Goal: Transaction & Acquisition: Book appointment/travel/reservation

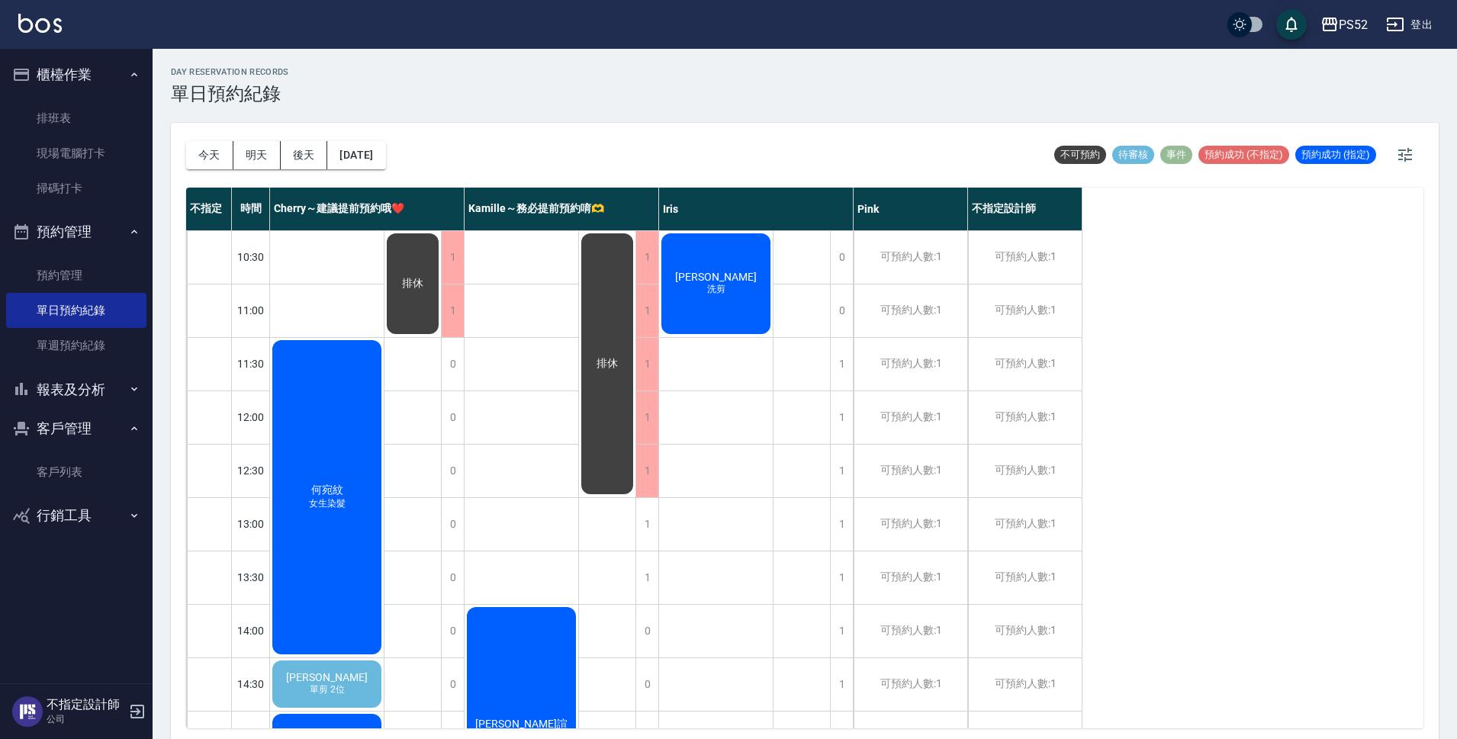
scroll to position [229, 0]
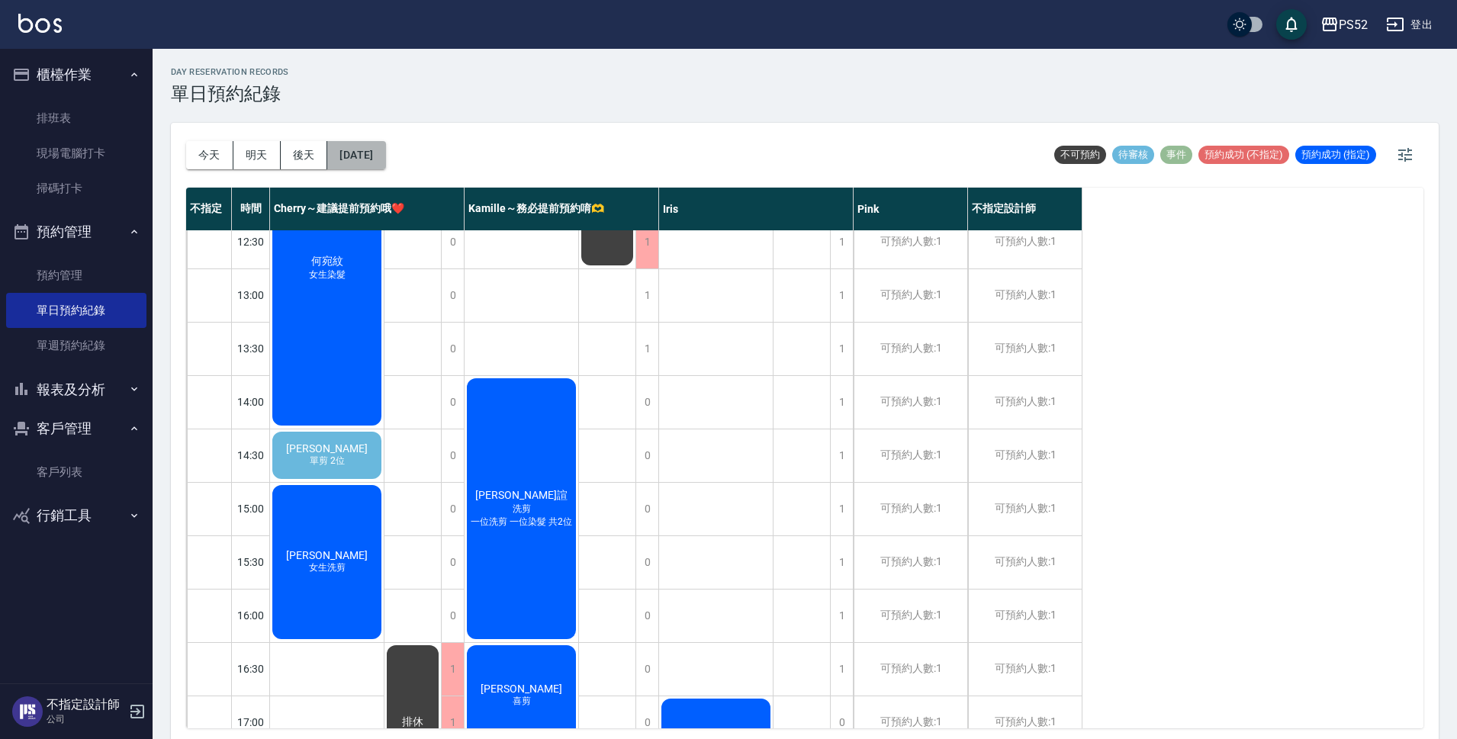
click at [385, 157] on button "[DATE]" at bounding box center [356, 155] width 58 height 28
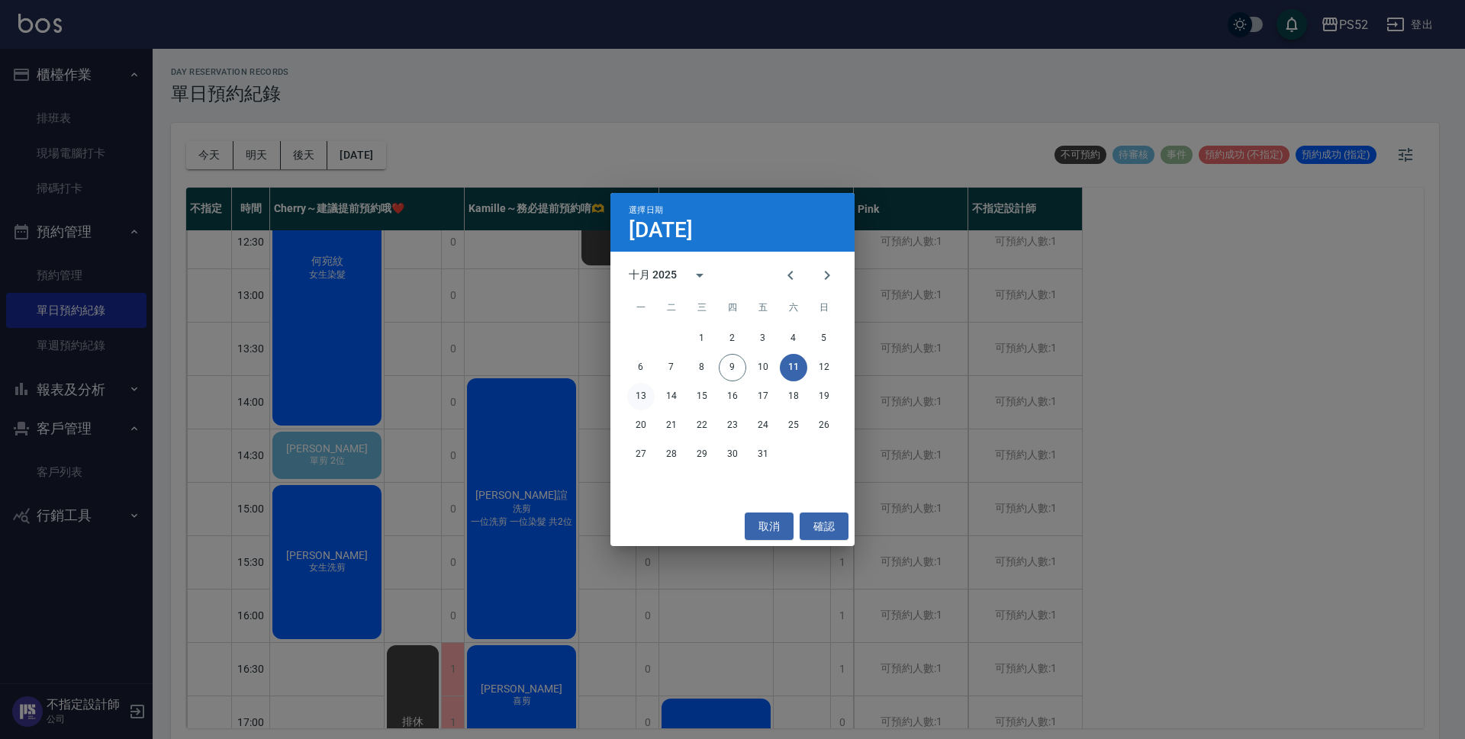
click at [641, 400] on button "13" at bounding box center [640, 396] width 27 height 27
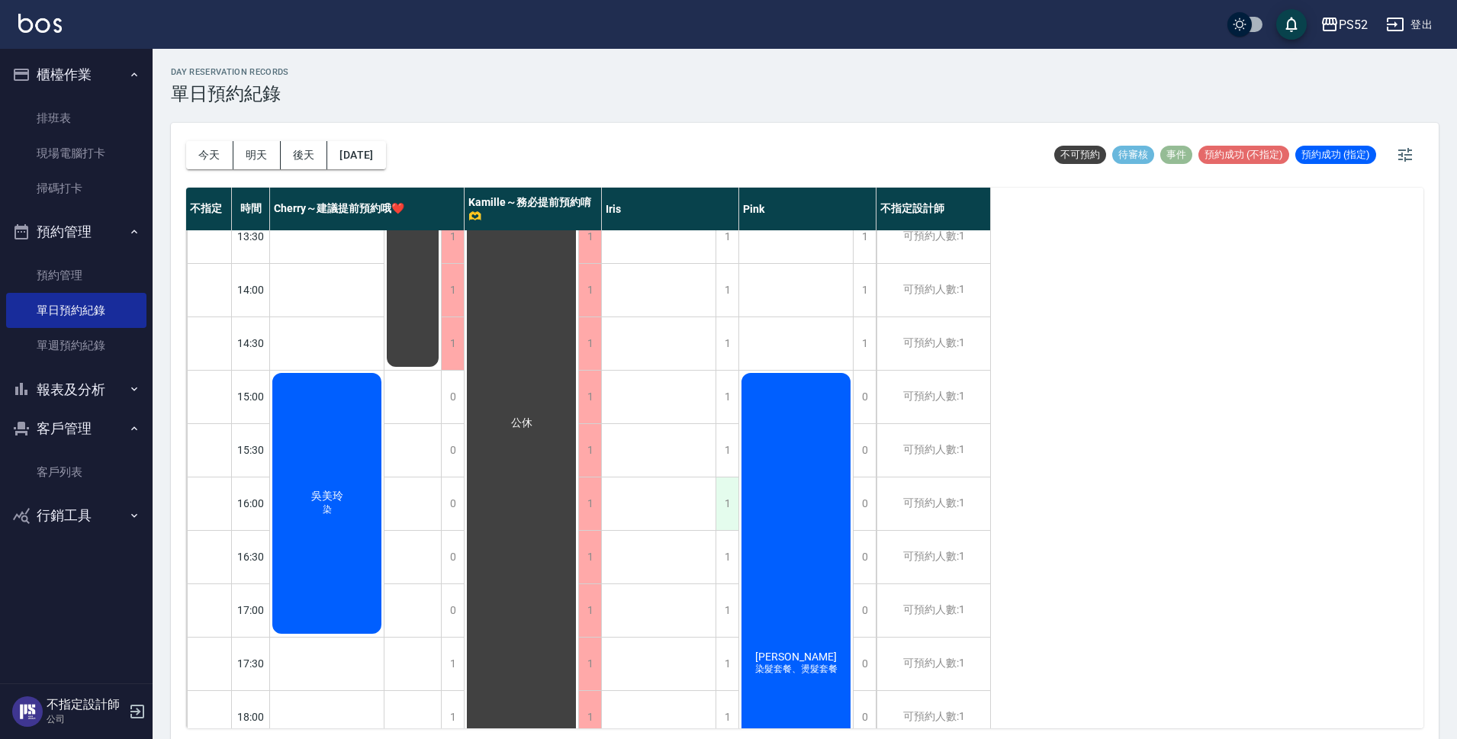
scroll to position [407, 0]
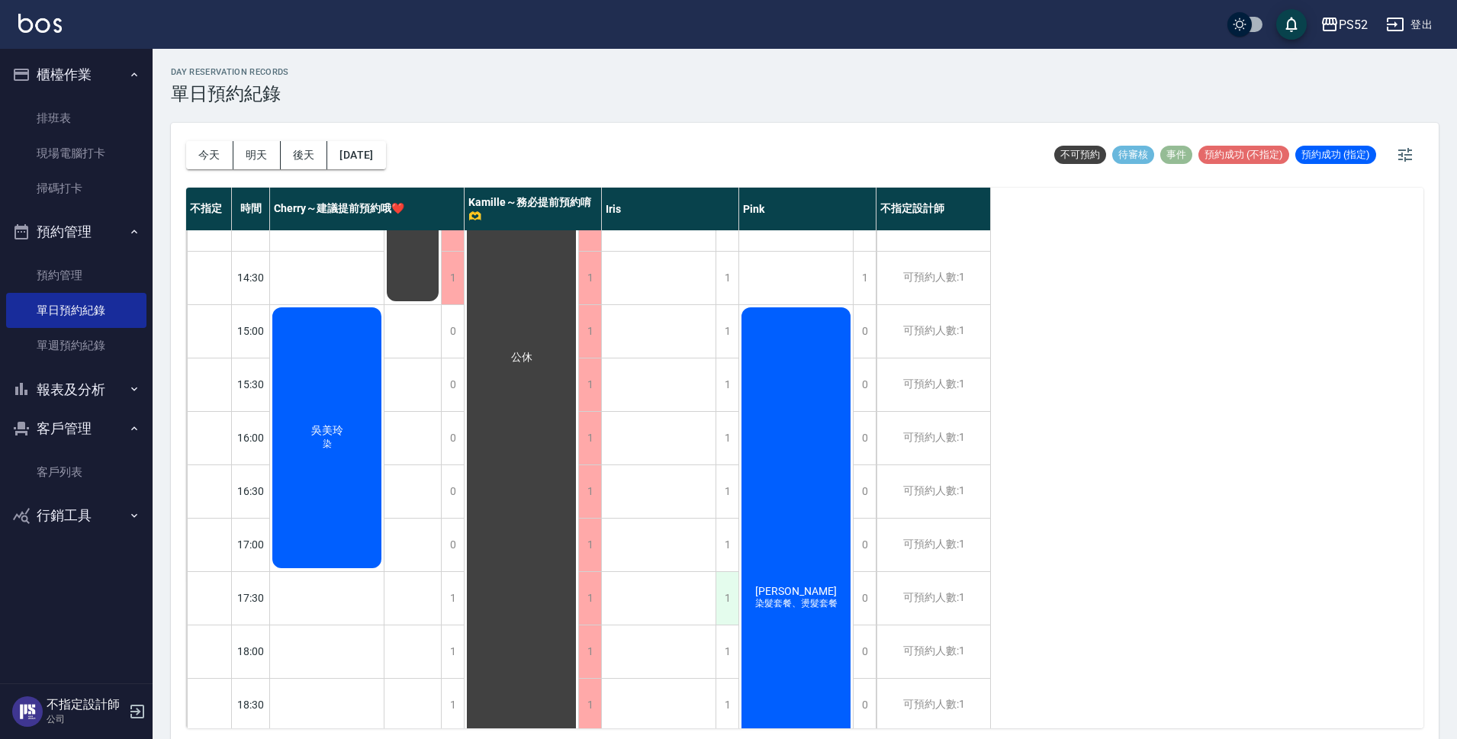
click at [728, 595] on div "1" at bounding box center [727, 598] width 23 height 53
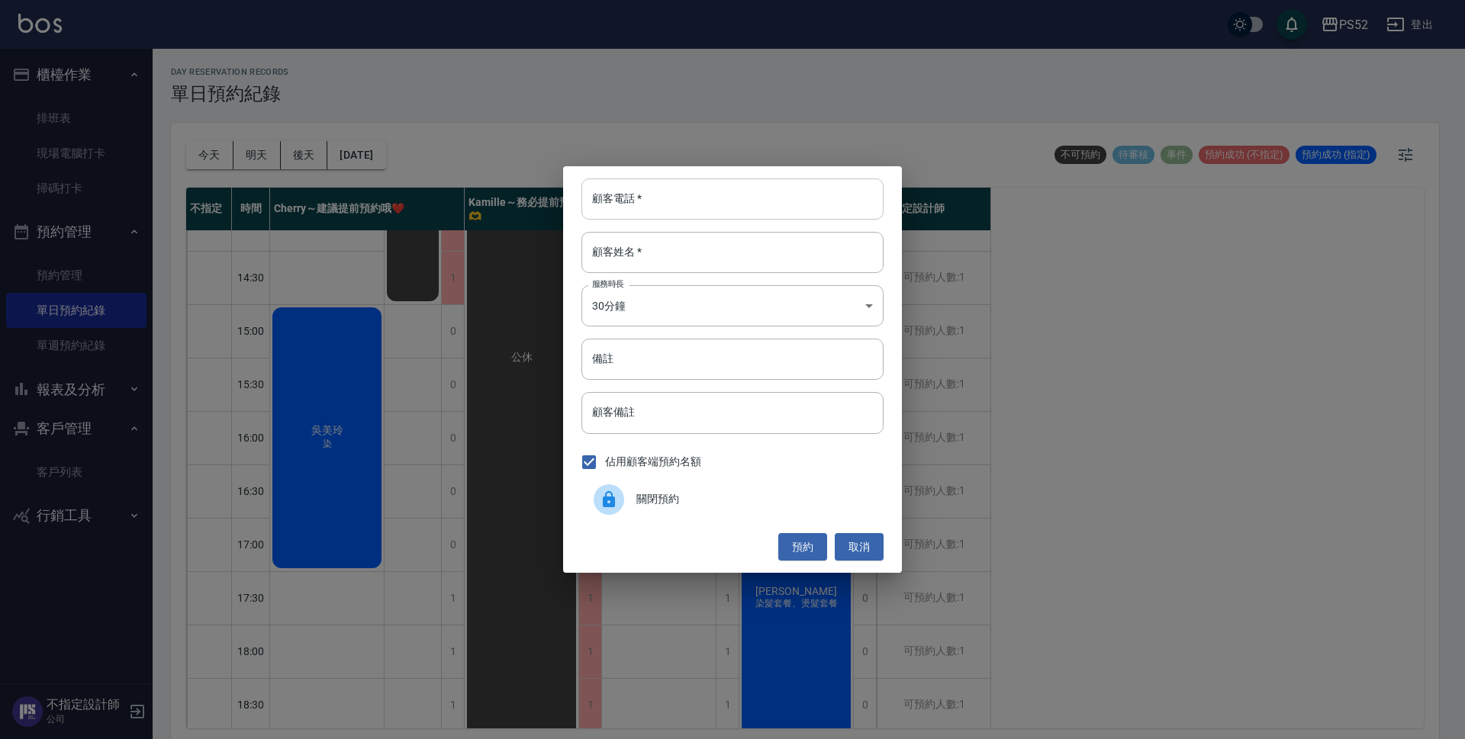
click at [669, 185] on input "顧客電話   *" at bounding box center [732, 198] width 302 height 41
click at [673, 202] on input "0933448415" at bounding box center [732, 198] width 302 height 41
type input "0933448415"
click at [308, 426] on div "顧客電話   * [PHONE_NUMBER] 顧客電話   * 顧客姓名   * 顧客姓名   * 服務時長 30分鐘 1 服務時長 備註 備註 顧客備註 …" at bounding box center [732, 369] width 1465 height 739
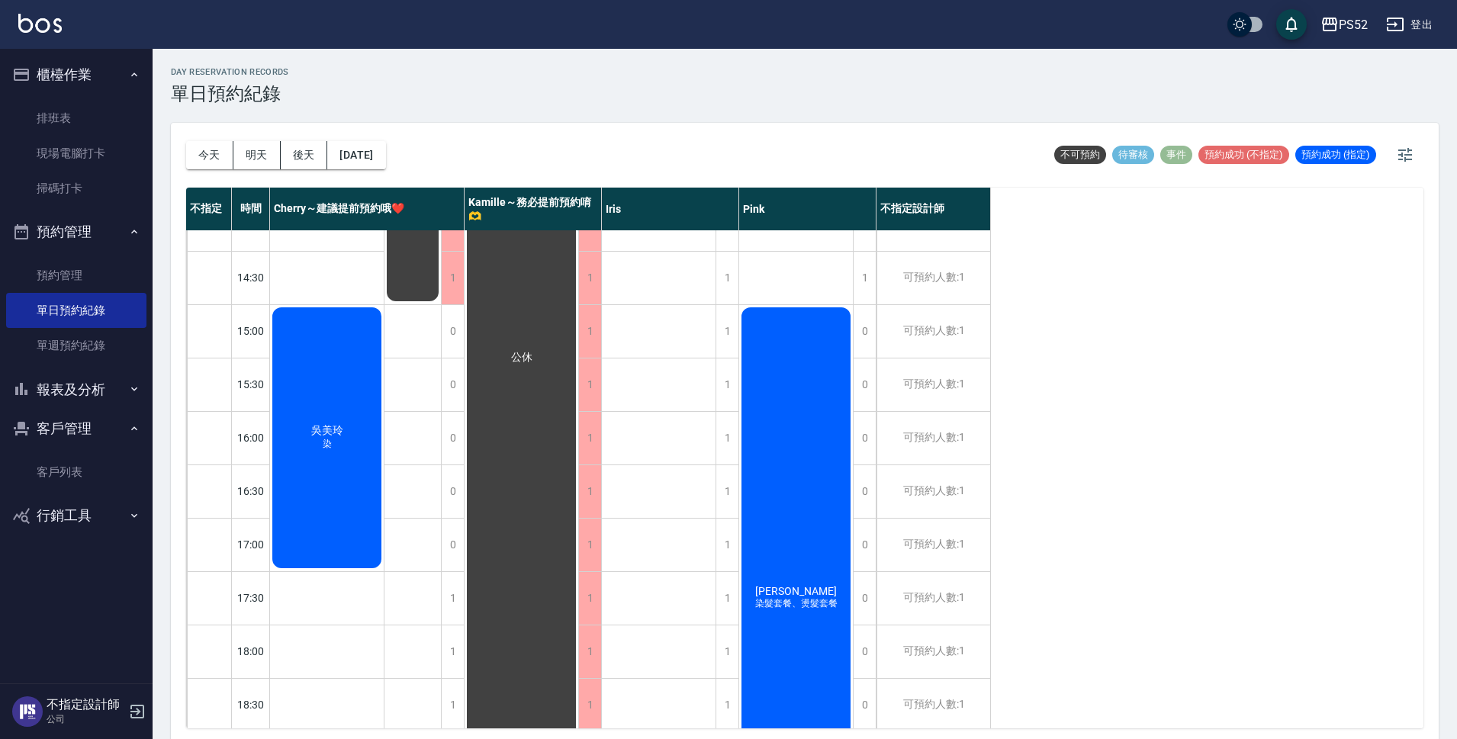
click at [82, 475] on link "客戶列表" at bounding box center [76, 472] width 140 height 35
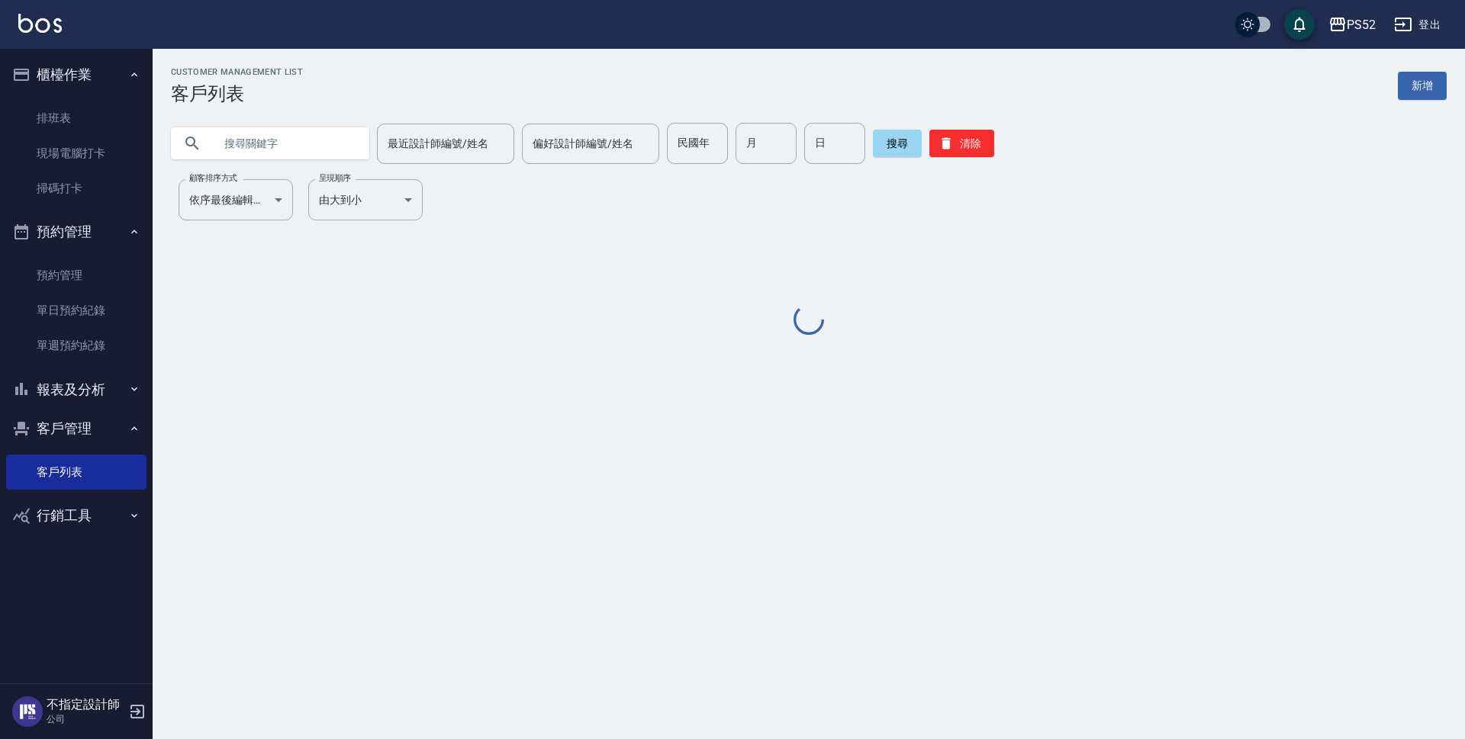
click at [268, 143] on input "text" at bounding box center [285, 143] width 143 height 41
paste input "0933448415"
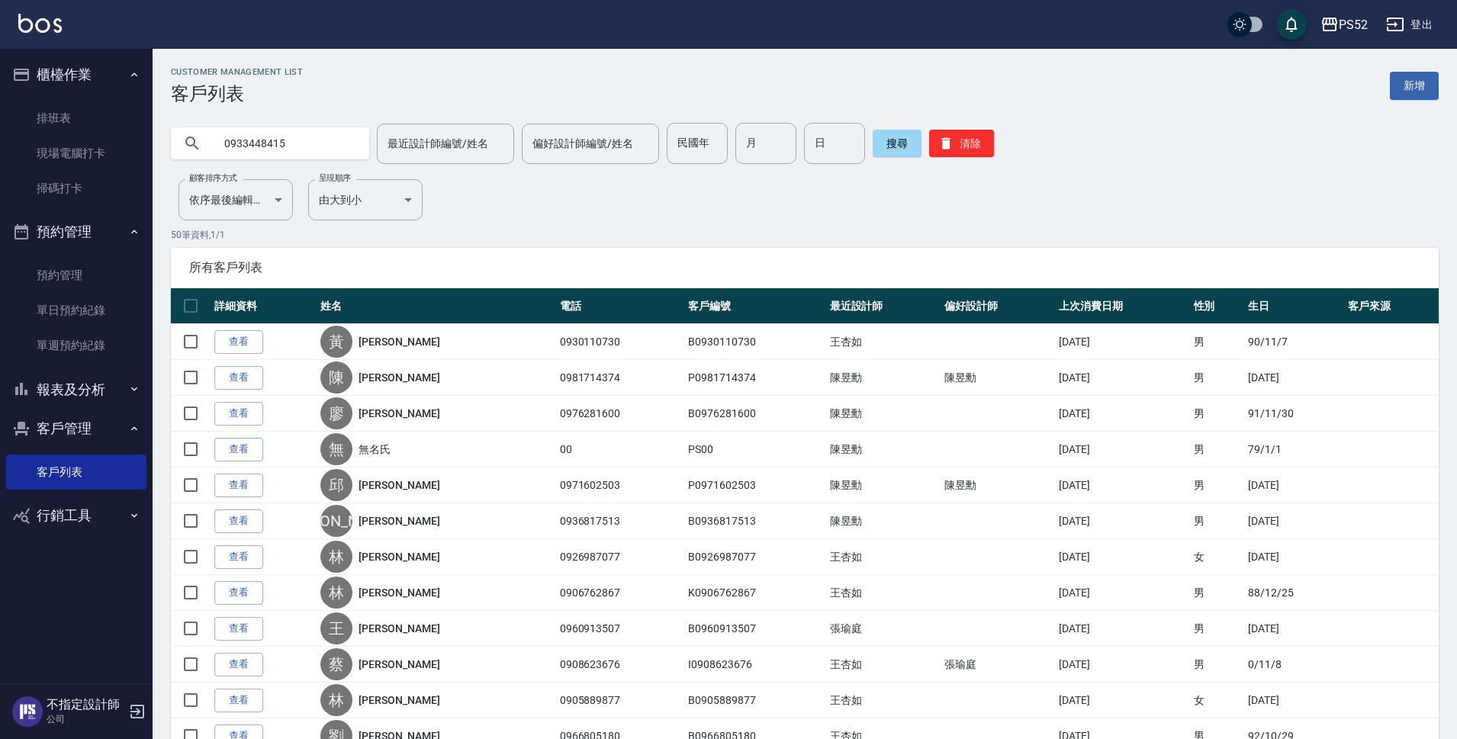
type input "0933448415"
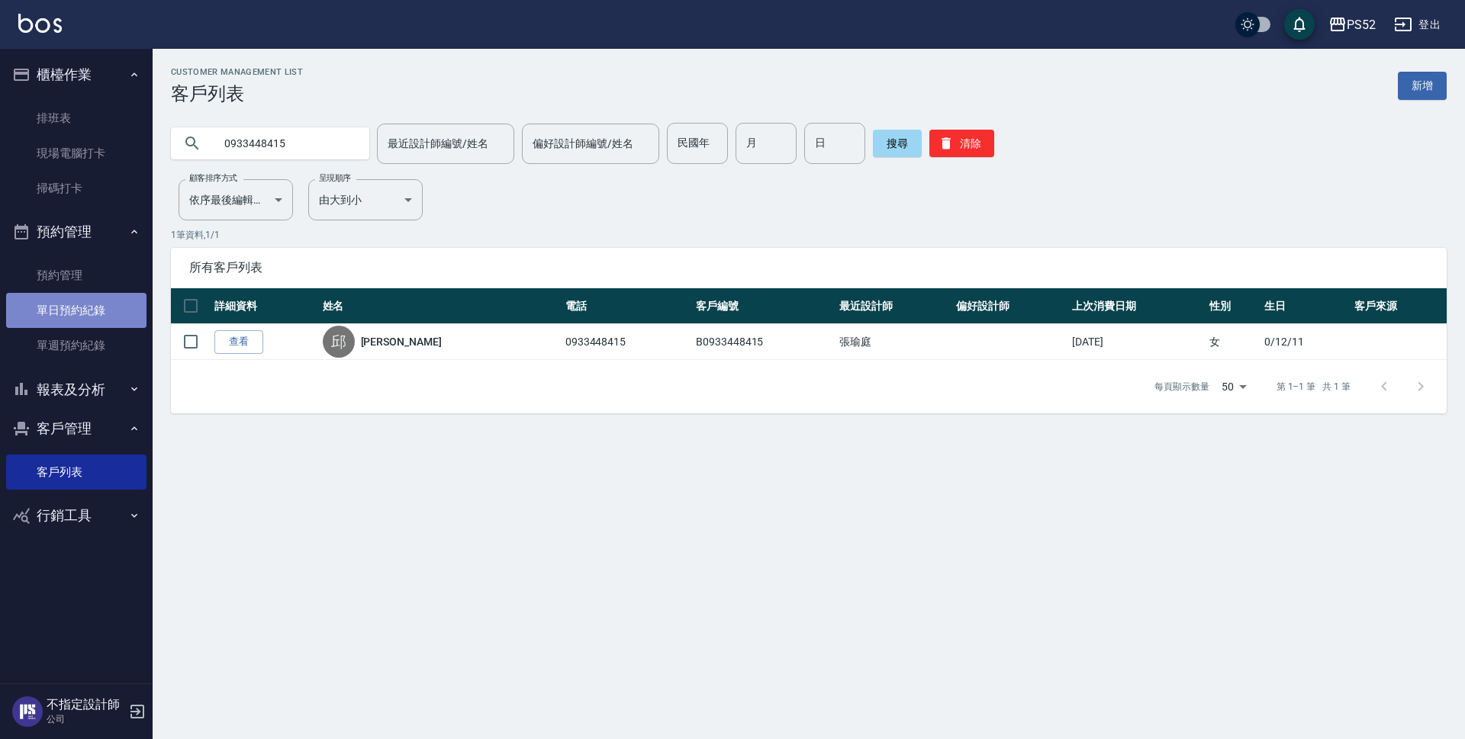
click at [94, 318] on link "單日預約紀錄" at bounding box center [76, 310] width 140 height 35
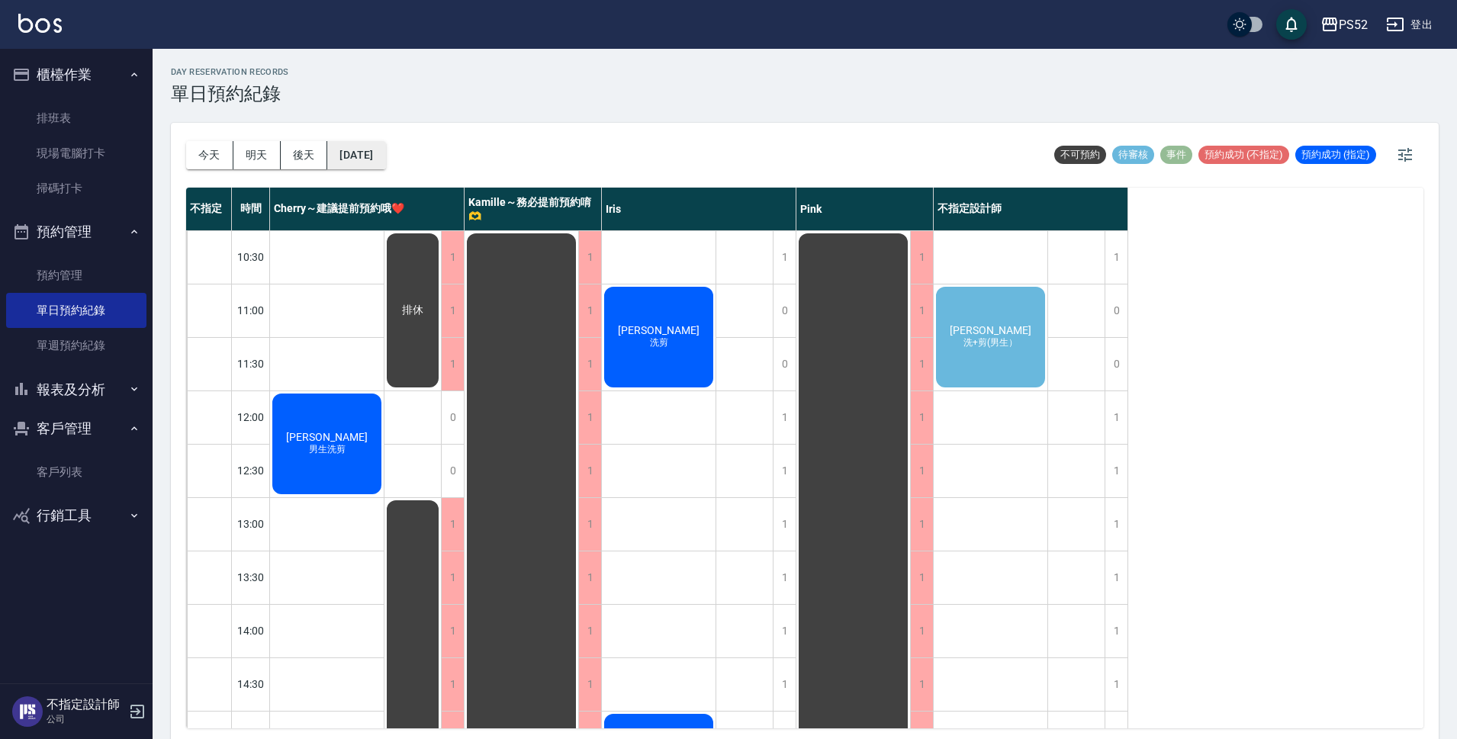
click at [385, 151] on button "[DATE]" at bounding box center [356, 155] width 58 height 28
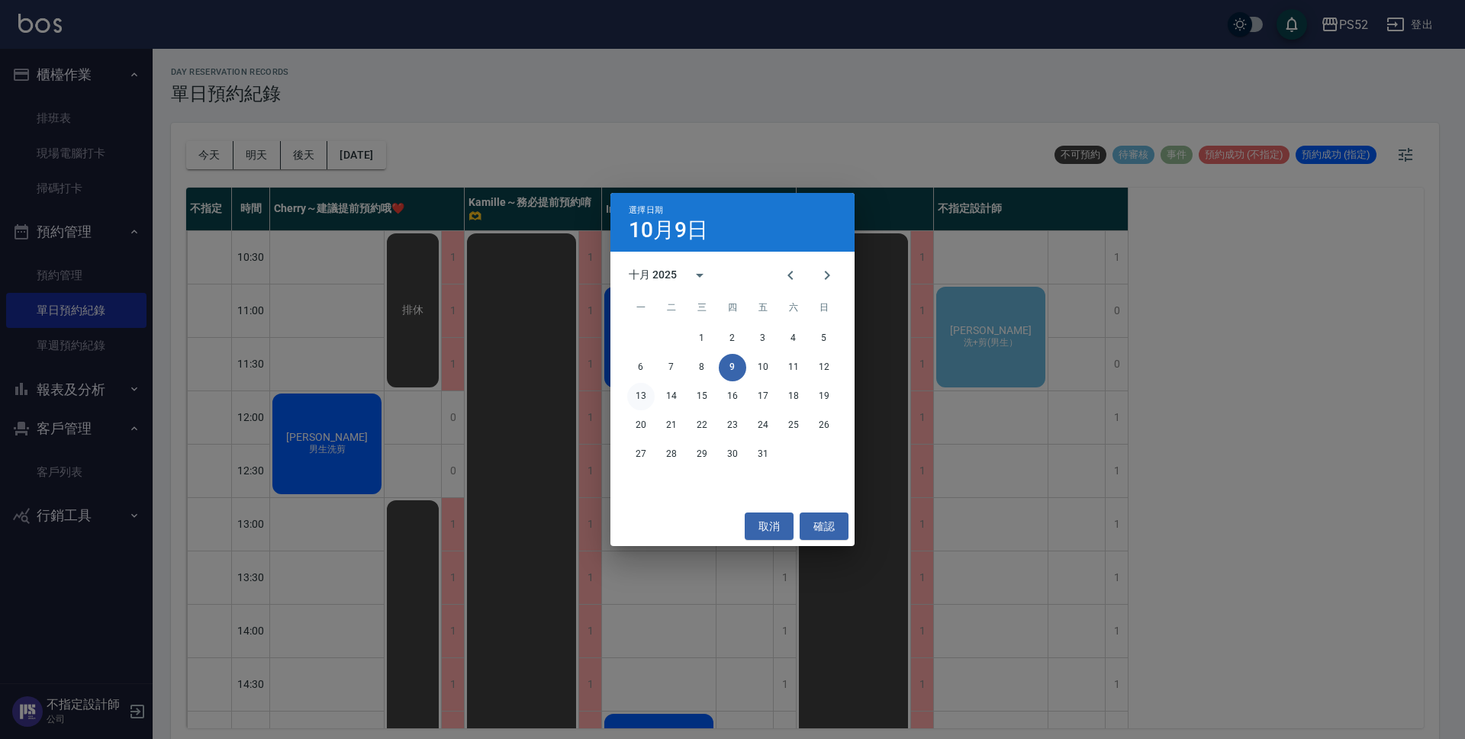
click at [645, 395] on button "13" at bounding box center [640, 396] width 27 height 27
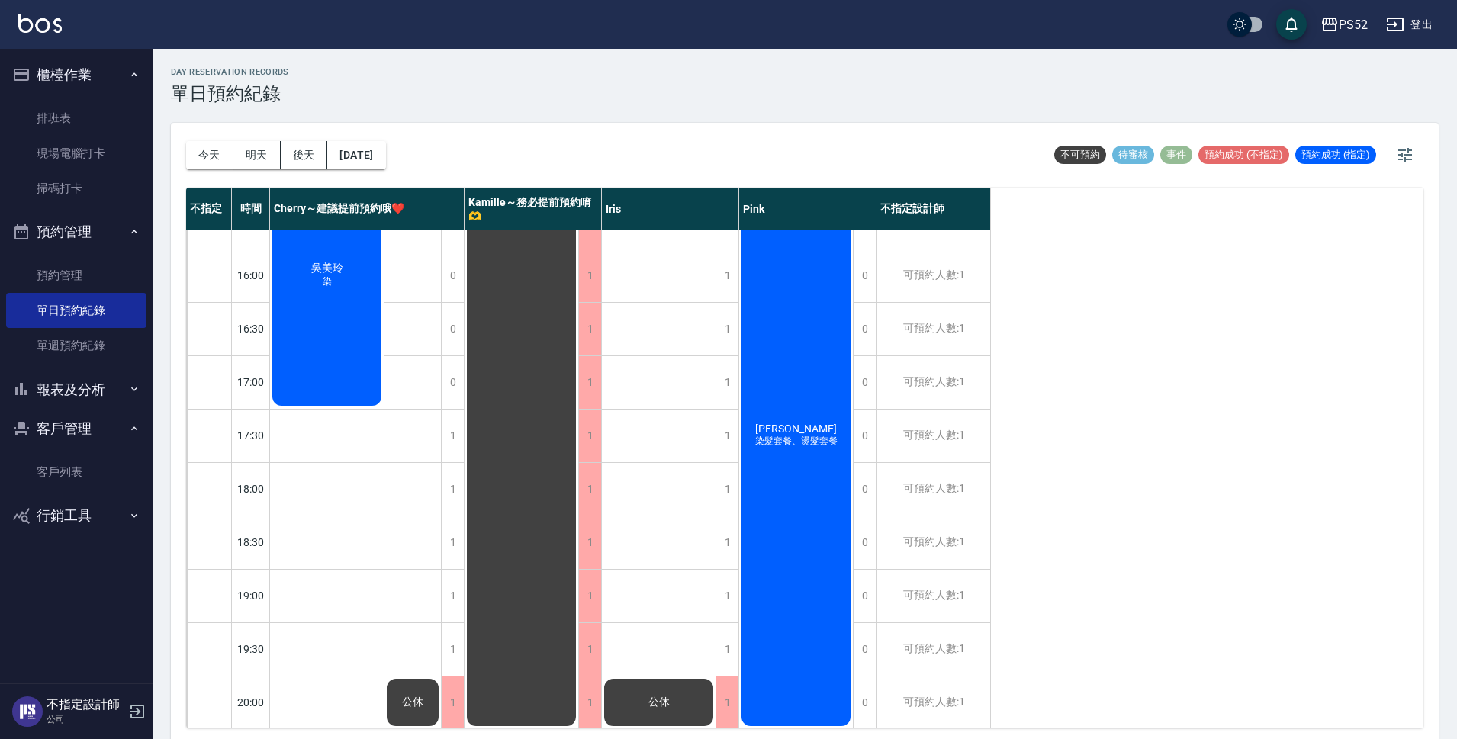
scroll to position [584, 0]
click at [725, 427] on div "1" at bounding box center [727, 434] width 23 height 53
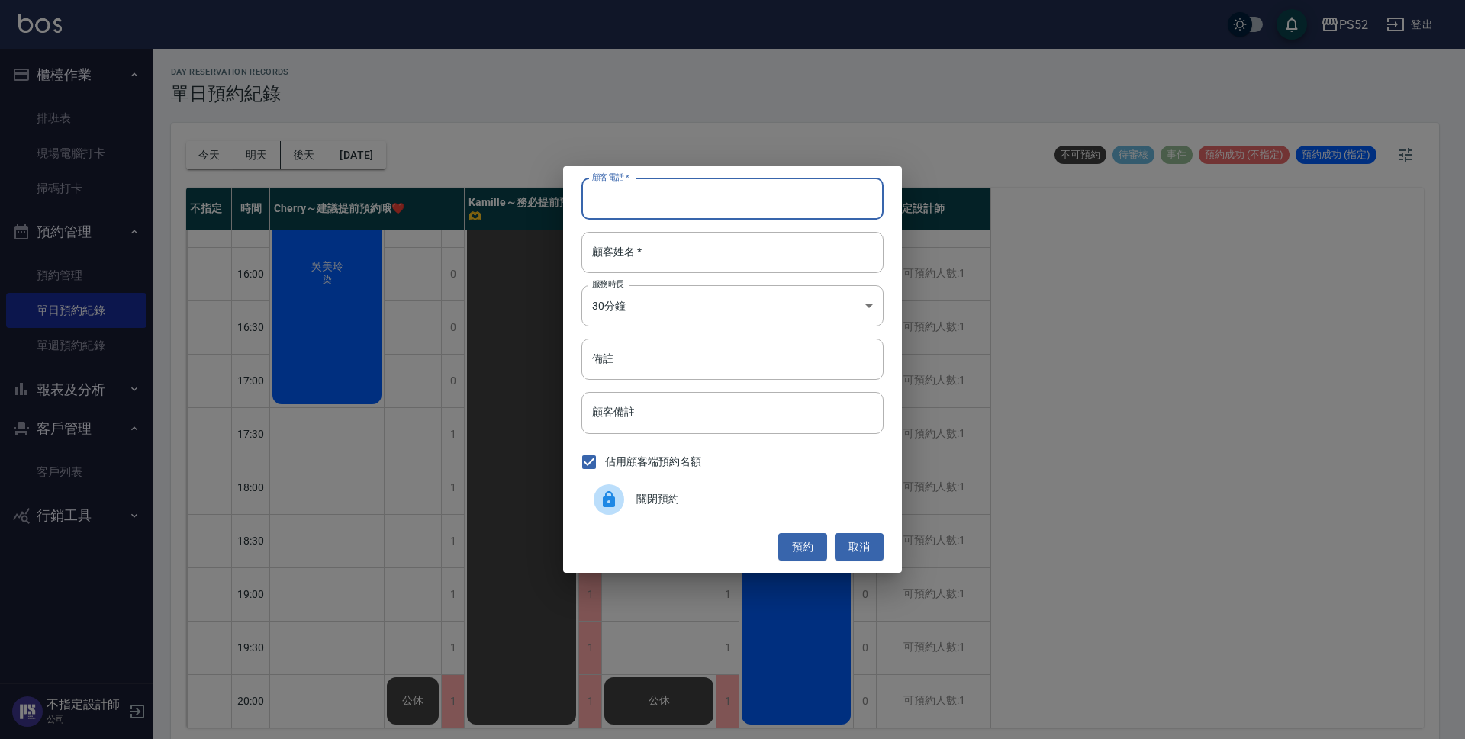
click at [735, 193] on input "顧客電話   *" at bounding box center [732, 198] width 302 height 41
paste input "0933448415"
type input "0933448415"
click at [703, 262] on input "顧客姓名   *" at bounding box center [732, 252] width 302 height 41
type input "邱"
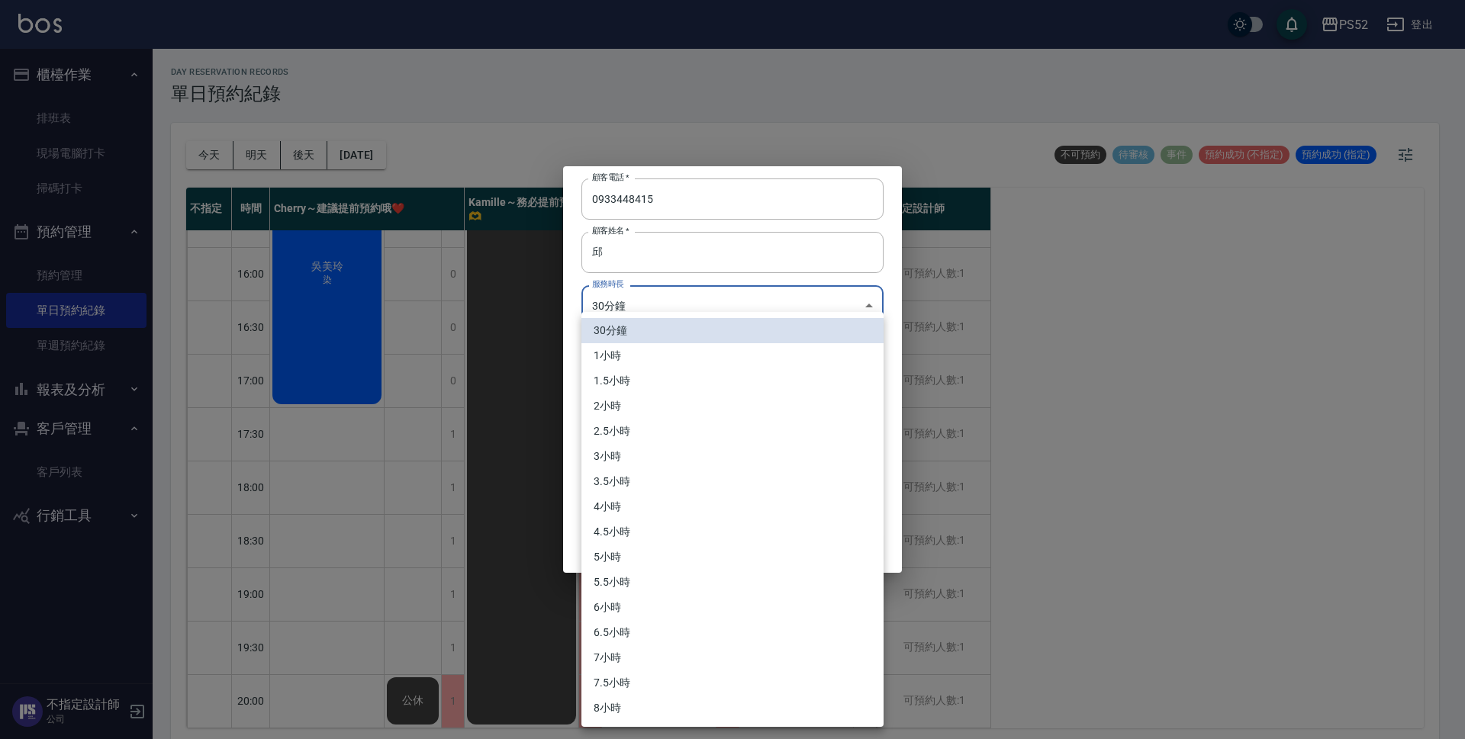
click at [668, 304] on body "PS52 登出 櫃檯作業 排班表 現場電腦打卡 掃碼打卡 預約管理 預約管理 單日預約紀錄 單週預約紀錄 報表及分析 報表目錄 互助日報表 互助點數明細 設計…" at bounding box center [732, 372] width 1465 height 744
click at [657, 355] on li "1小時" at bounding box center [732, 355] width 302 height 25
type input "2"
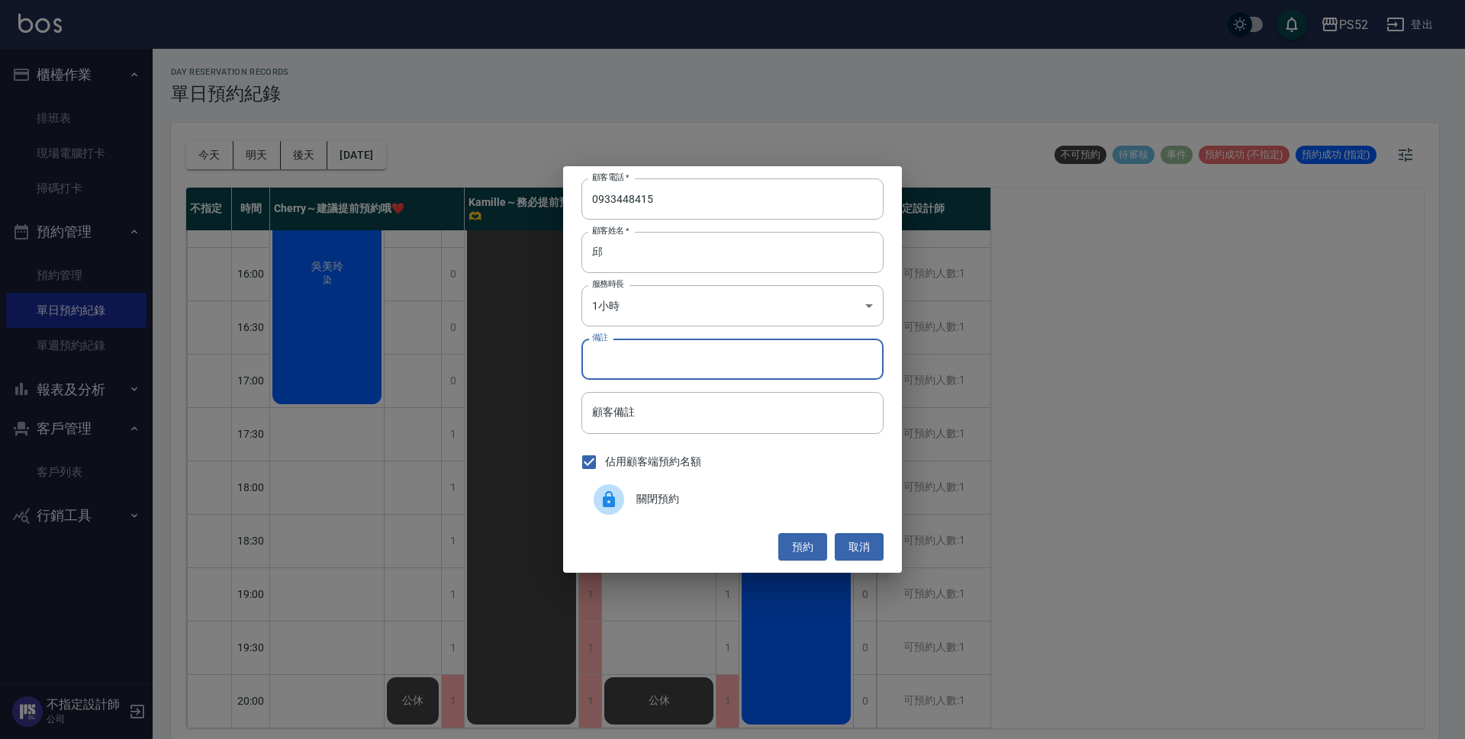
click at [657, 362] on input "備註" at bounding box center [732, 359] width 302 height 41
type input "洗剪"
click at [815, 546] on button "預約" at bounding box center [802, 547] width 49 height 28
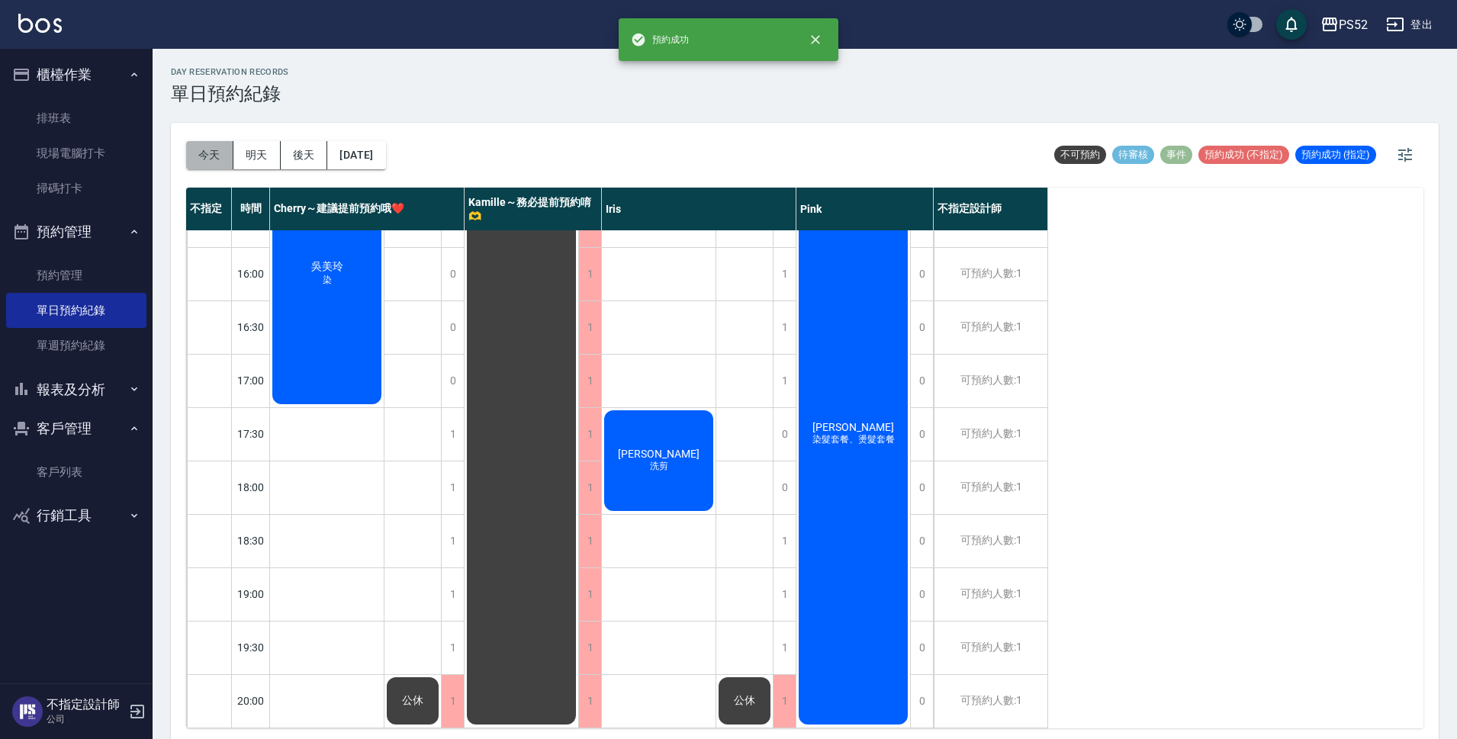
click at [214, 151] on button "今天" at bounding box center [209, 155] width 47 height 28
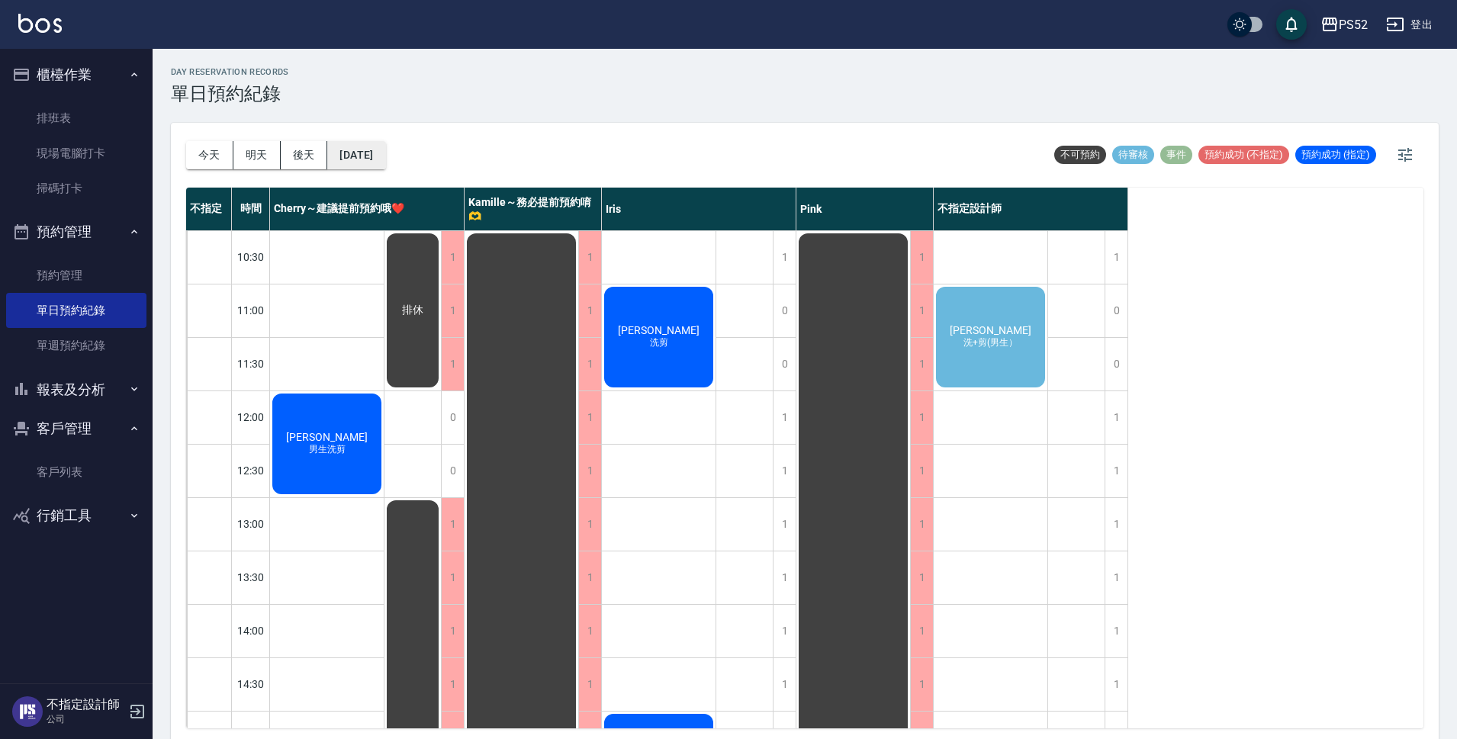
click at [380, 158] on button "[DATE]" at bounding box center [356, 155] width 58 height 28
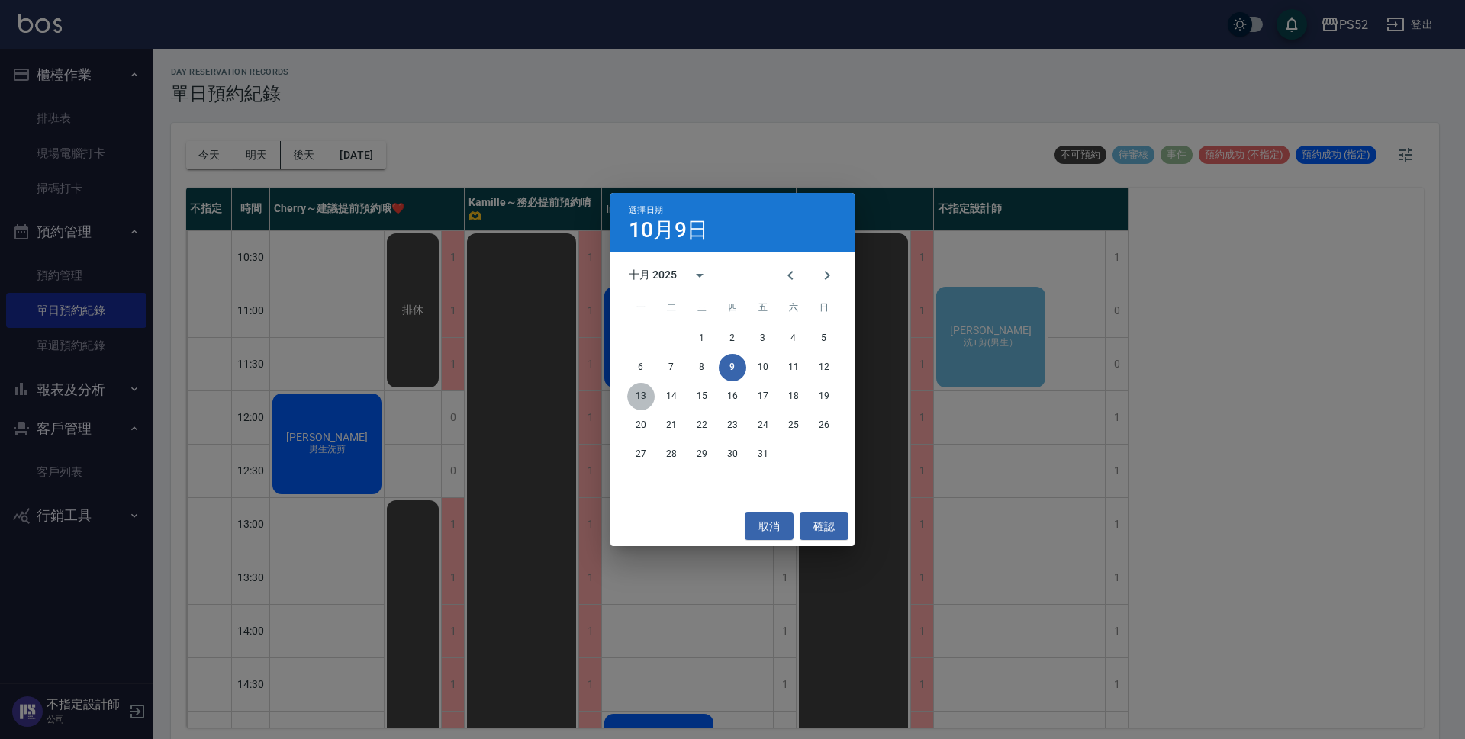
click at [644, 402] on button "13" at bounding box center [640, 396] width 27 height 27
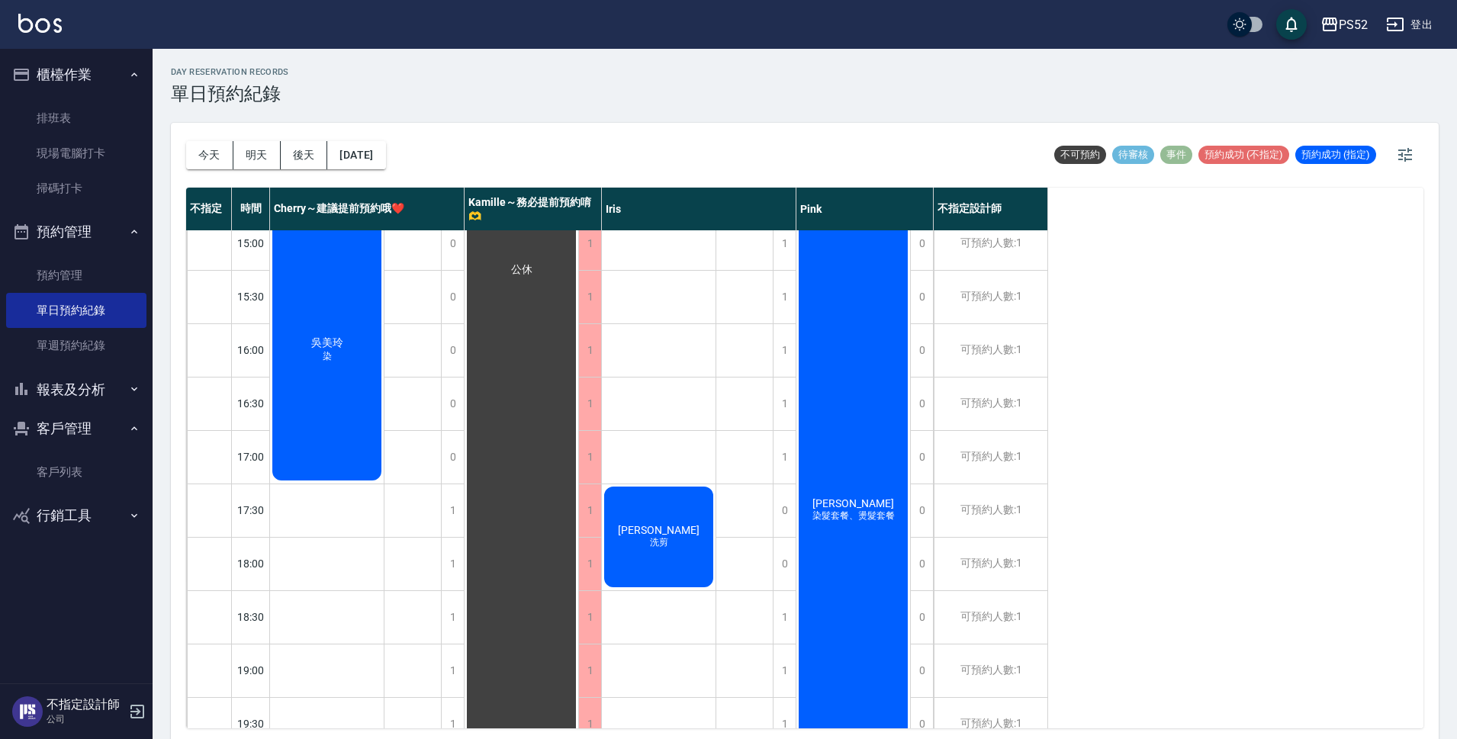
scroll to position [509, 0]
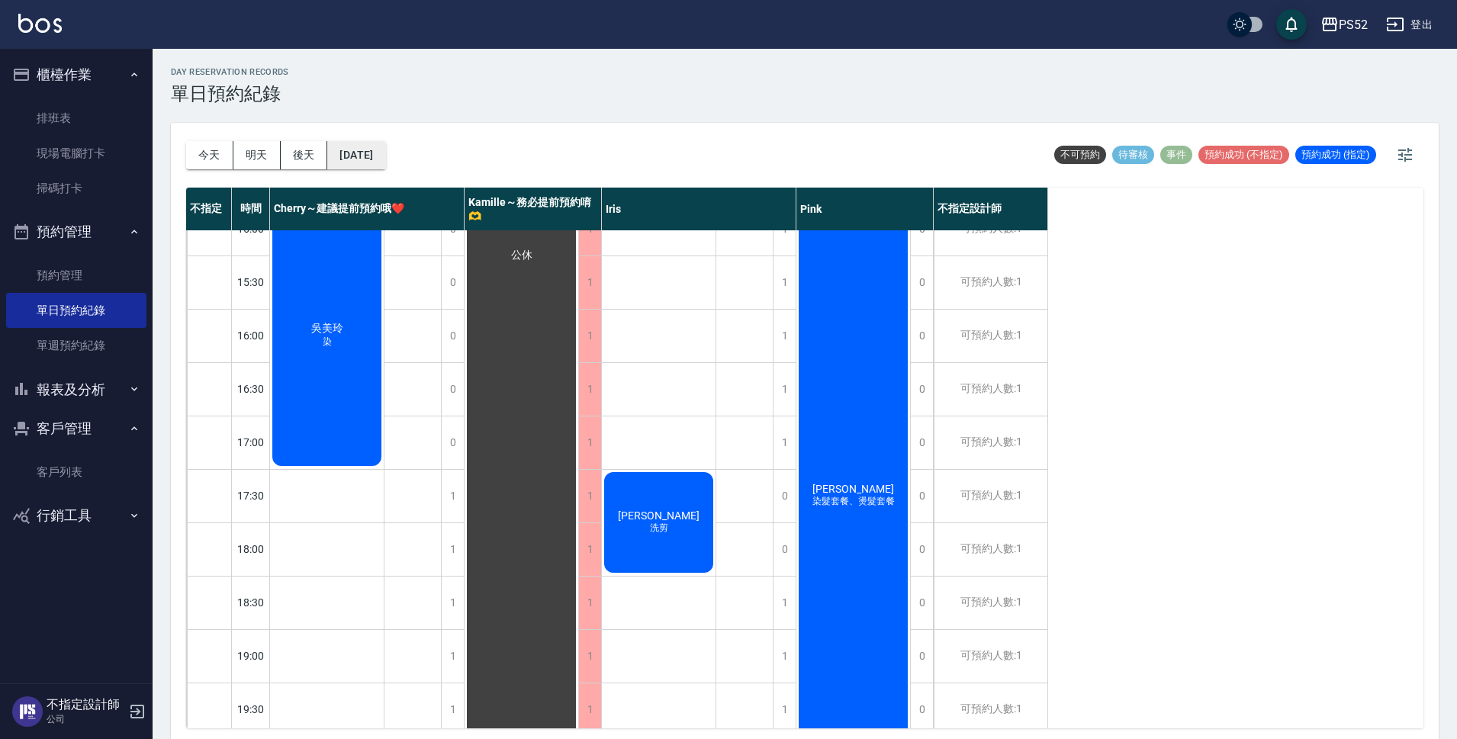
click at [372, 147] on button "[DATE]" at bounding box center [356, 155] width 58 height 28
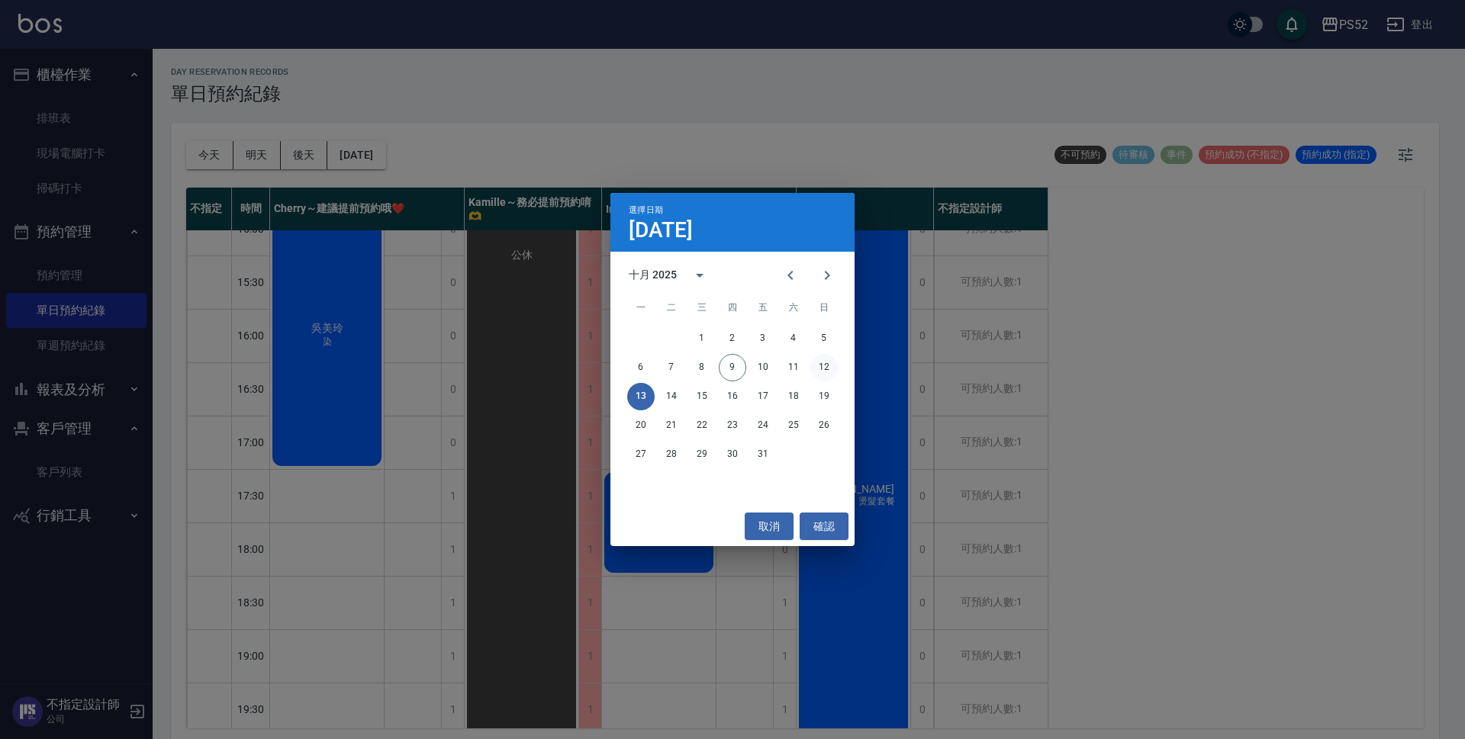
click at [819, 365] on button "12" at bounding box center [823, 367] width 27 height 27
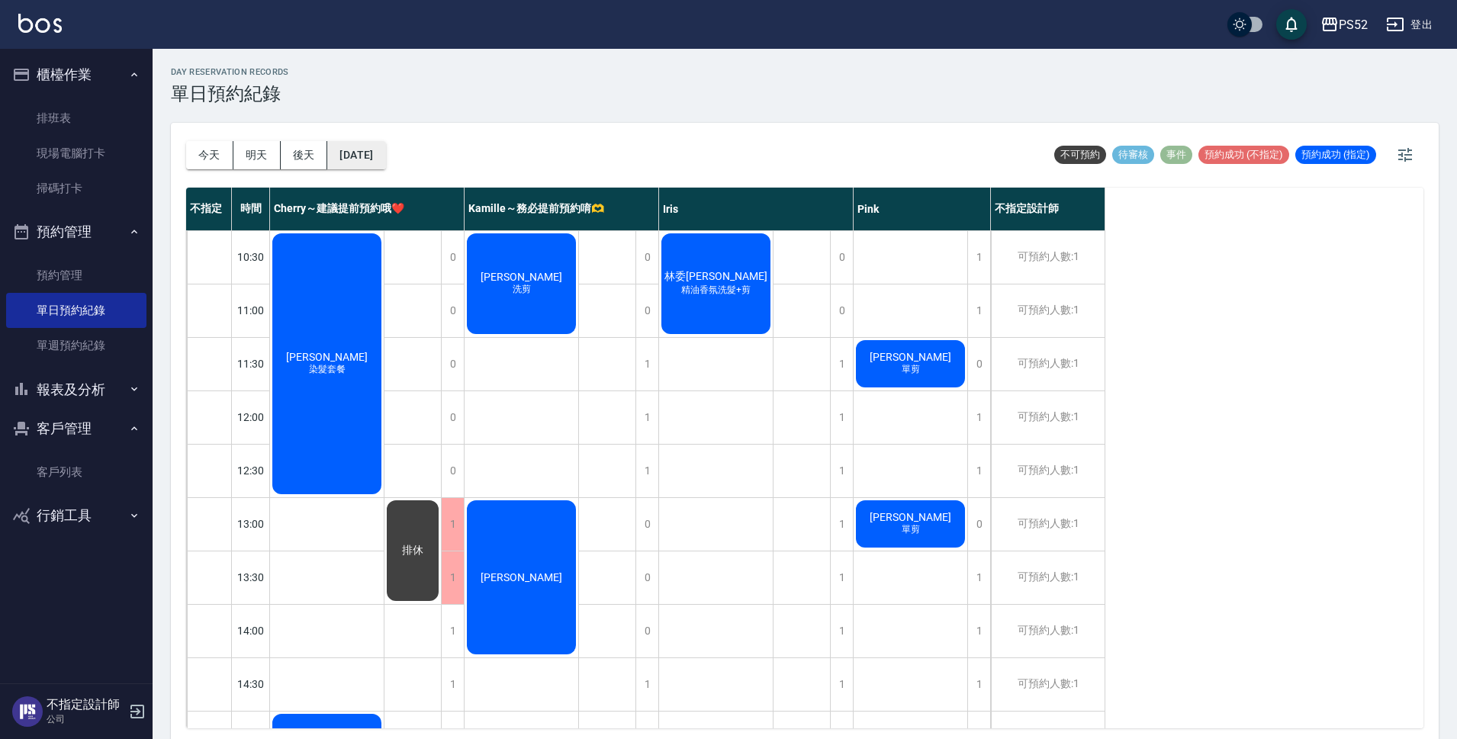
click at [383, 148] on button "[DATE]" at bounding box center [356, 155] width 58 height 28
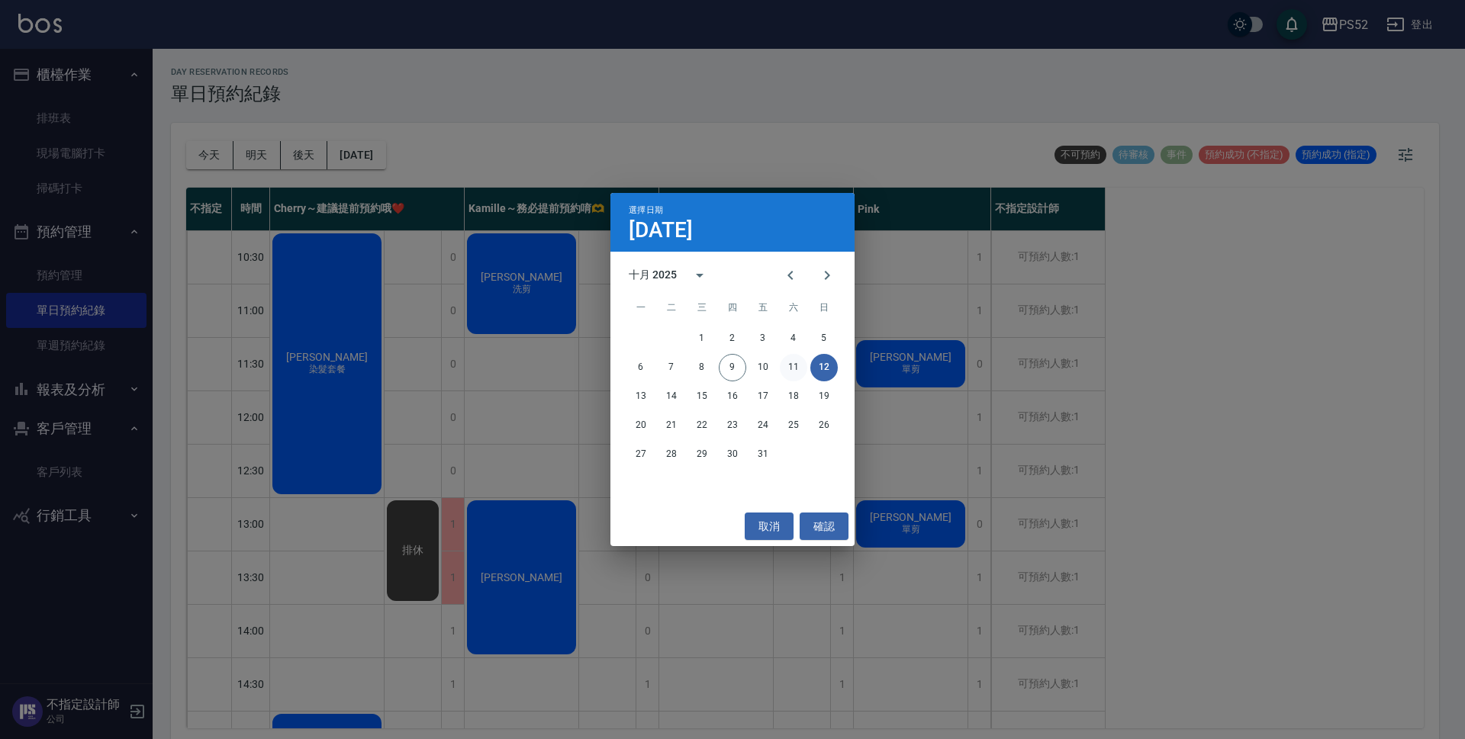
click at [802, 365] on button "11" at bounding box center [793, 367] width 27 height 27
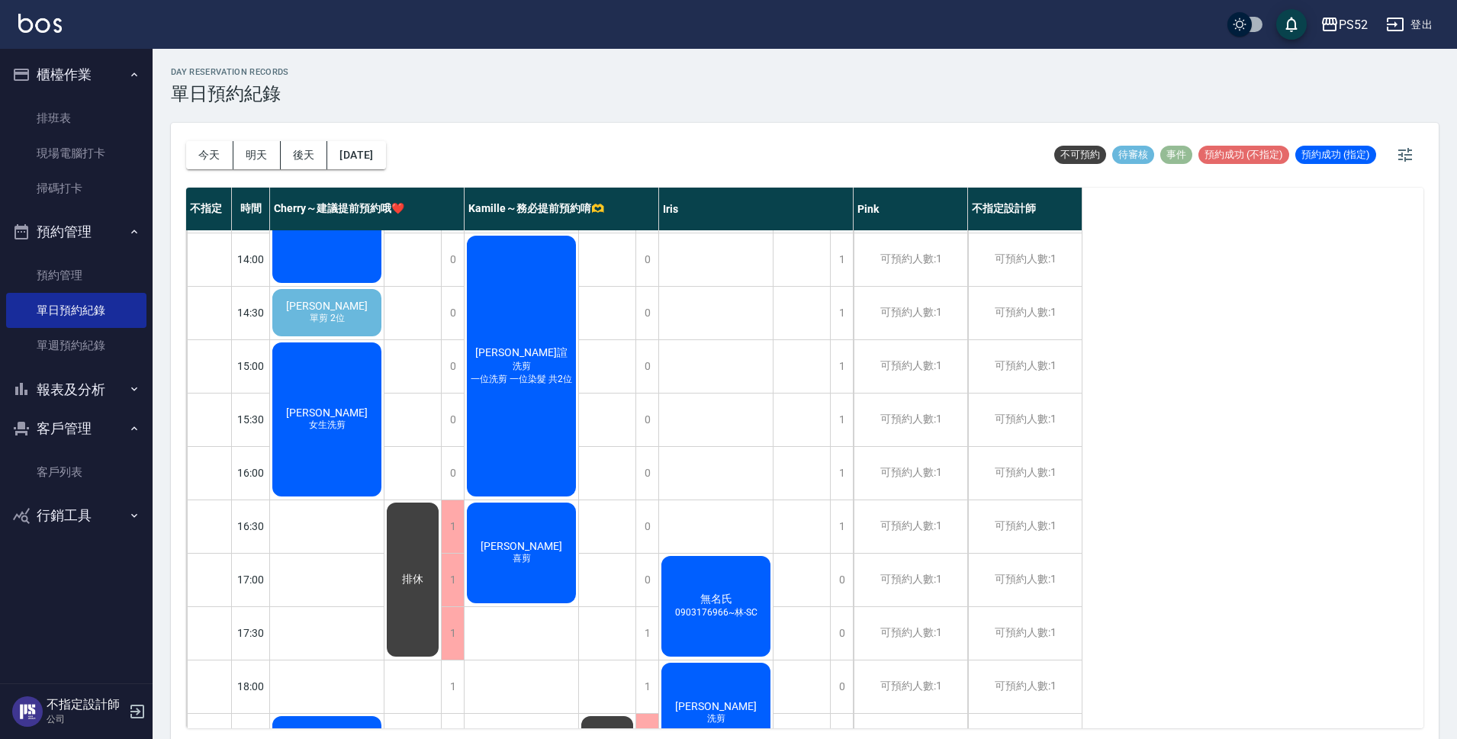
scroll to position [483, 0]
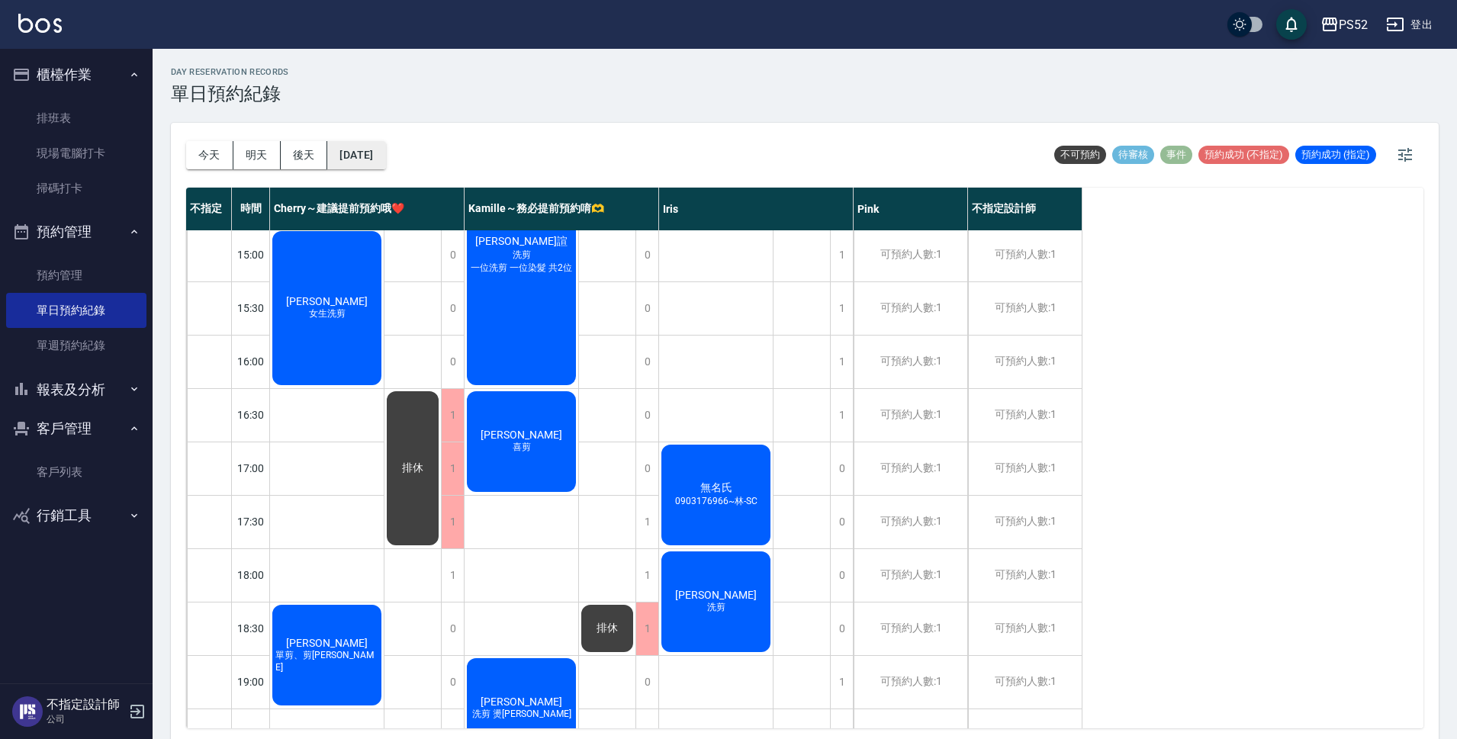
click at [383, 150] on button "[DATE]" at bounding box center [356, 155] width 58 height 28
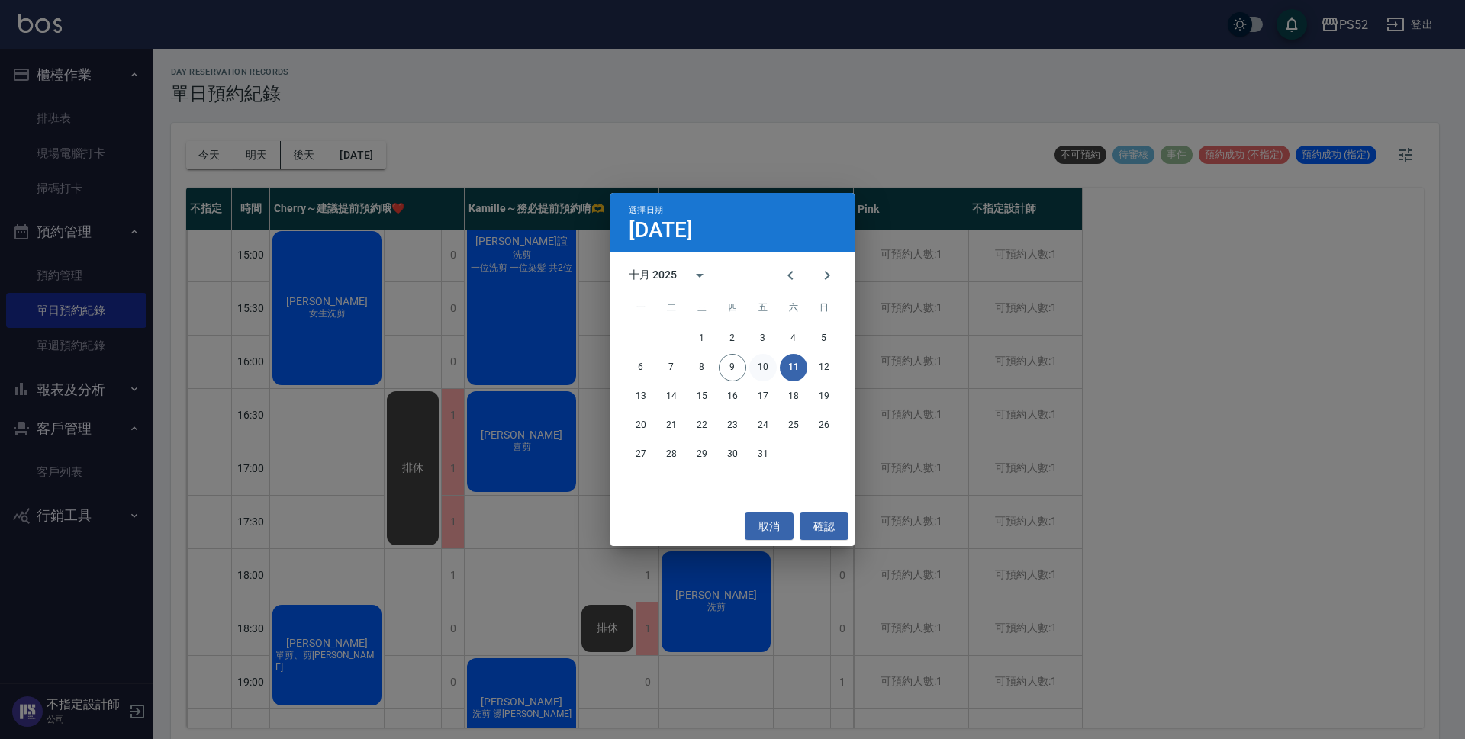
click at [754, 359] on button "10" at bounding box center [762, 367] width 27 height 27
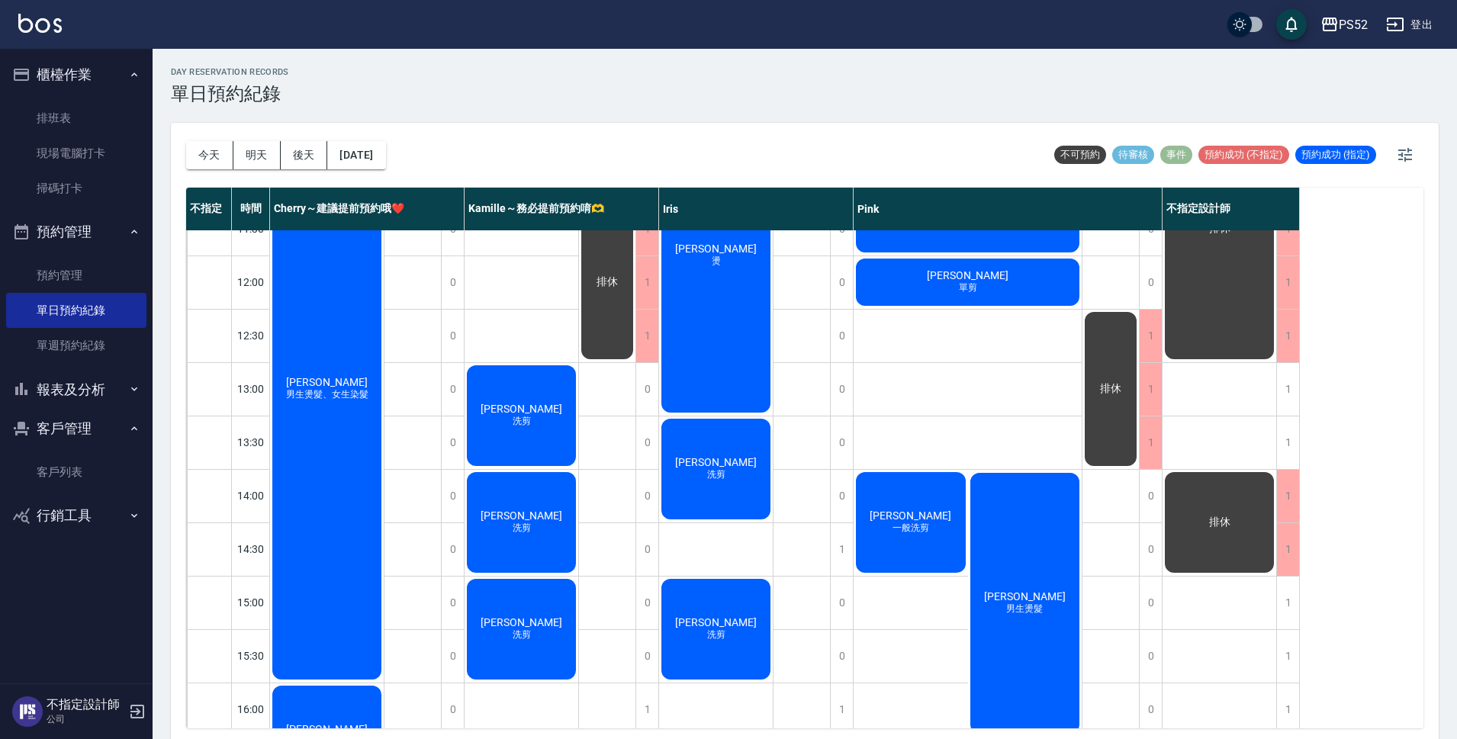
scroll to position [178, 0]
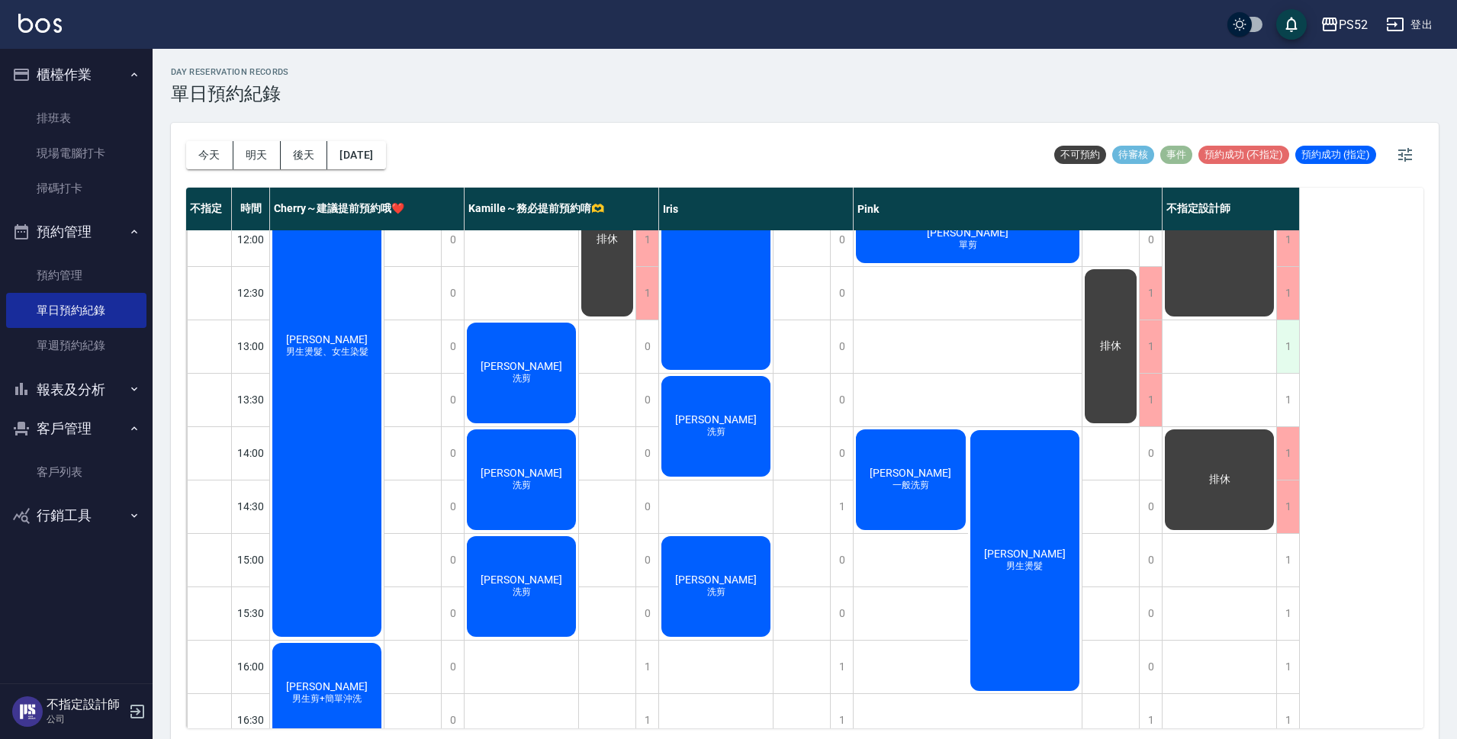
click at [1285, 352] on div "1" at bounding box center [1287, 346] width 23 height 53
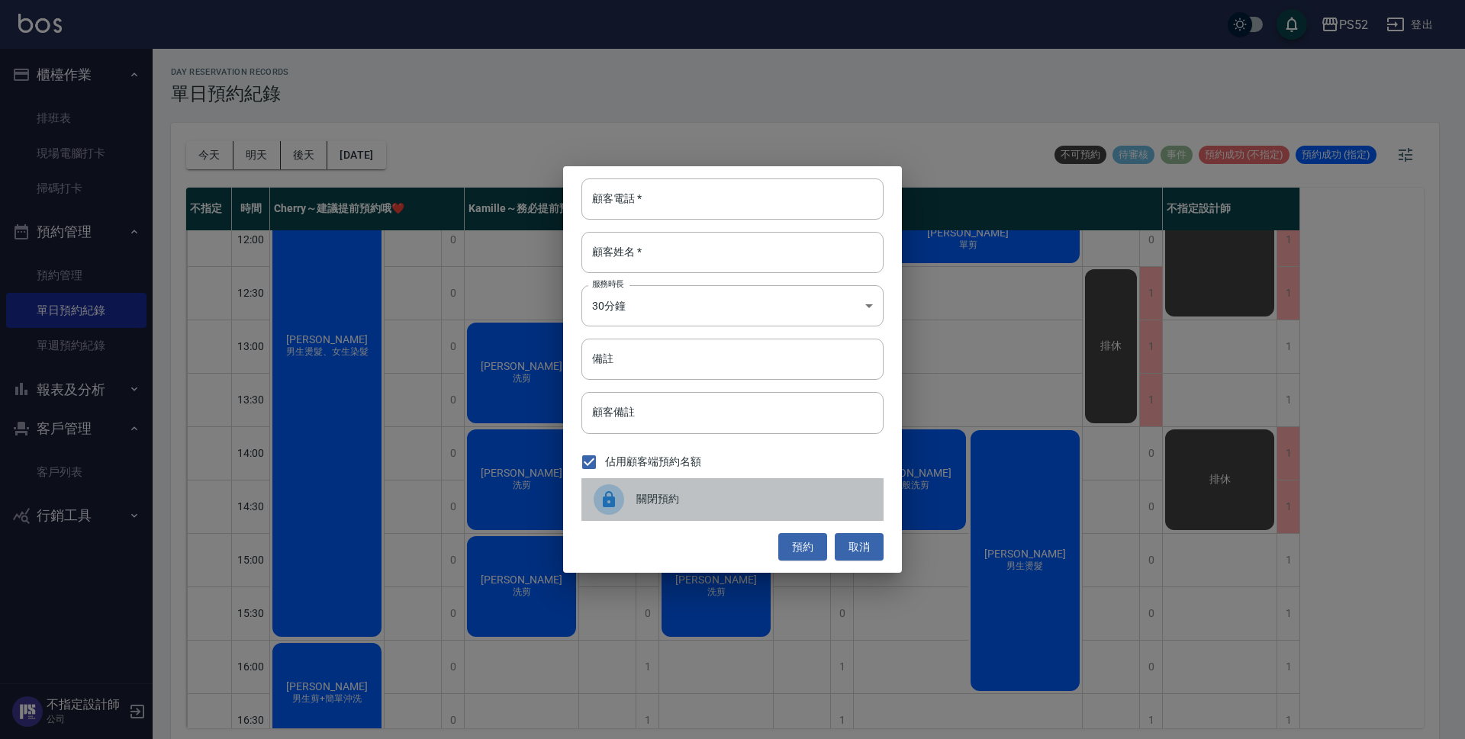
click at [731, 513] on div "關閉預約" at bounding box center [732, 499] width 302 height 43
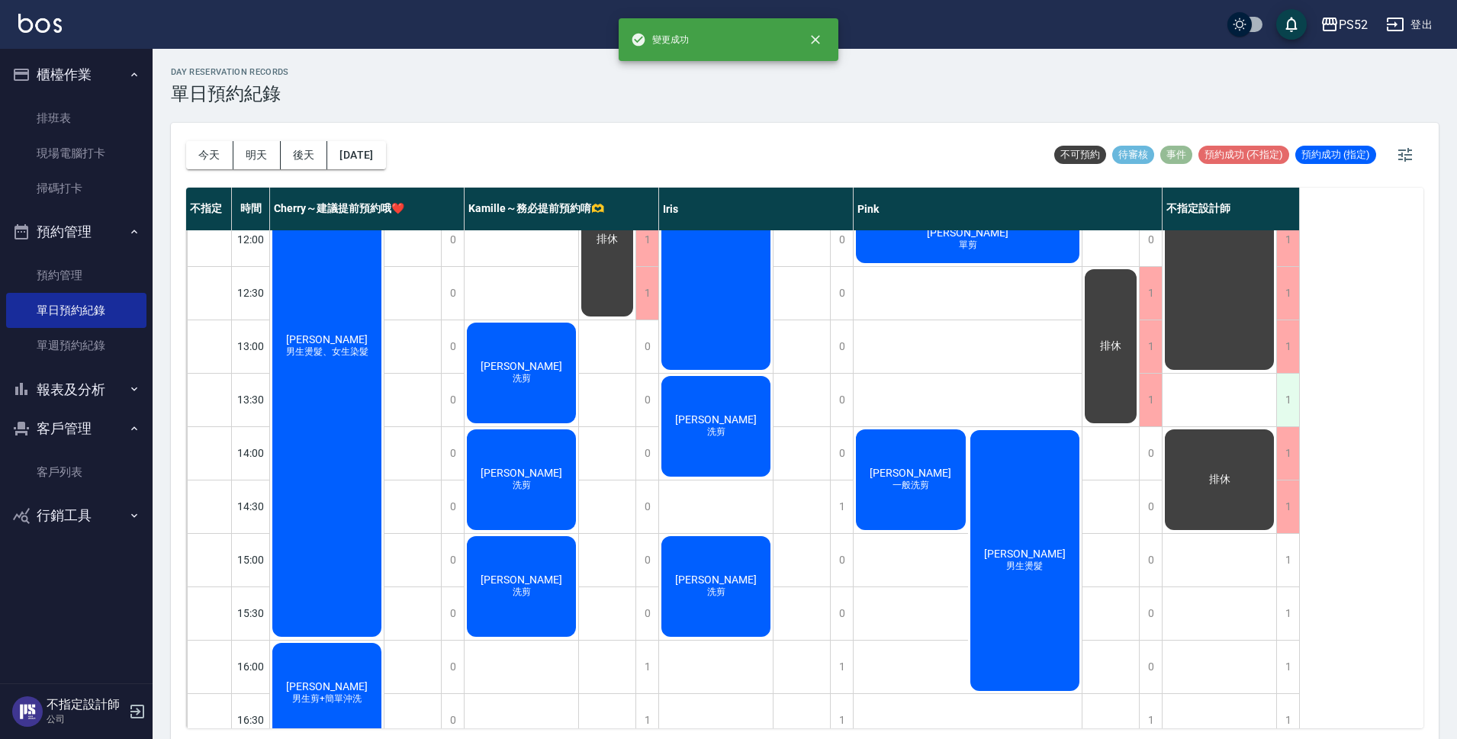
click at [1289, 396] on div "1" at bounding box center [1287, 400] width 23 height 53
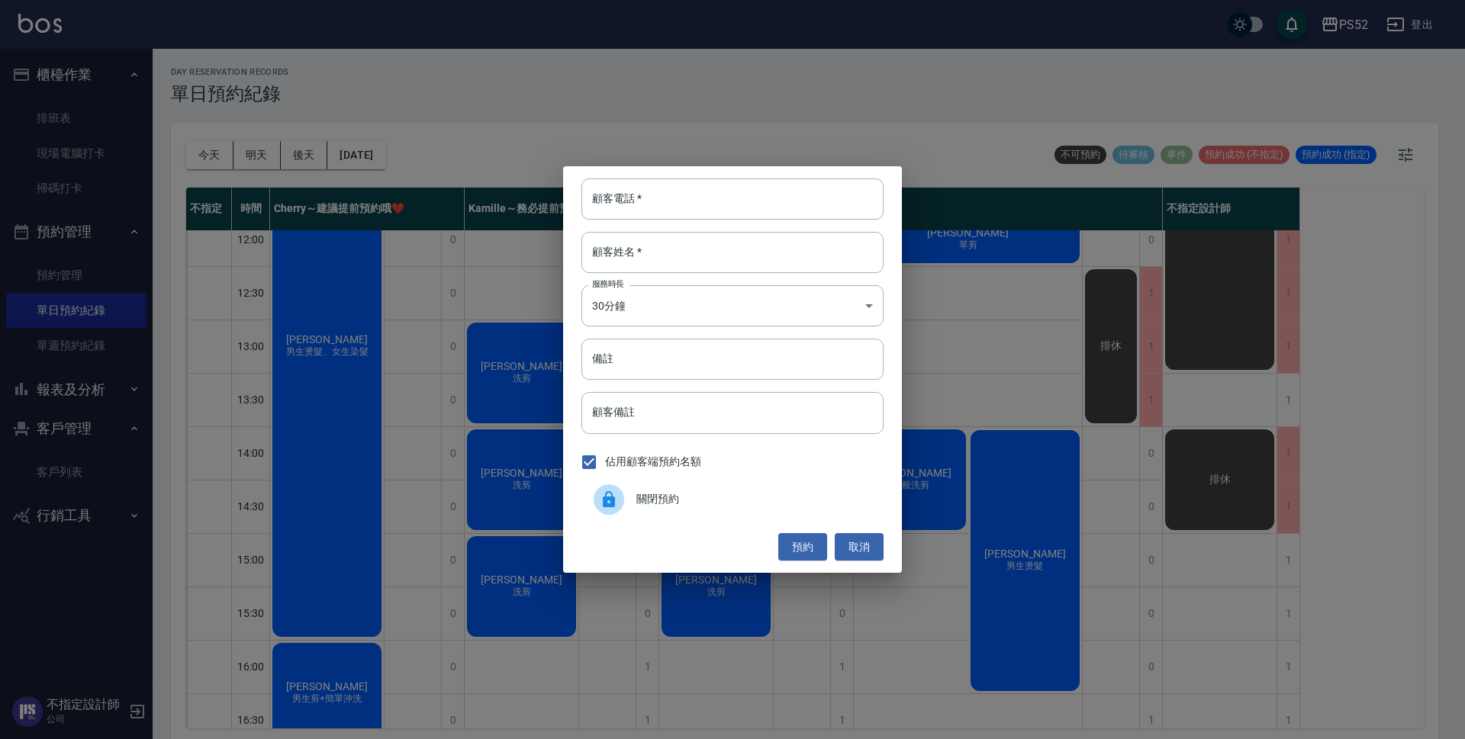
click at [797, 489] on div "關閉預約" at bounding box center [732, 499] width 302 height 43
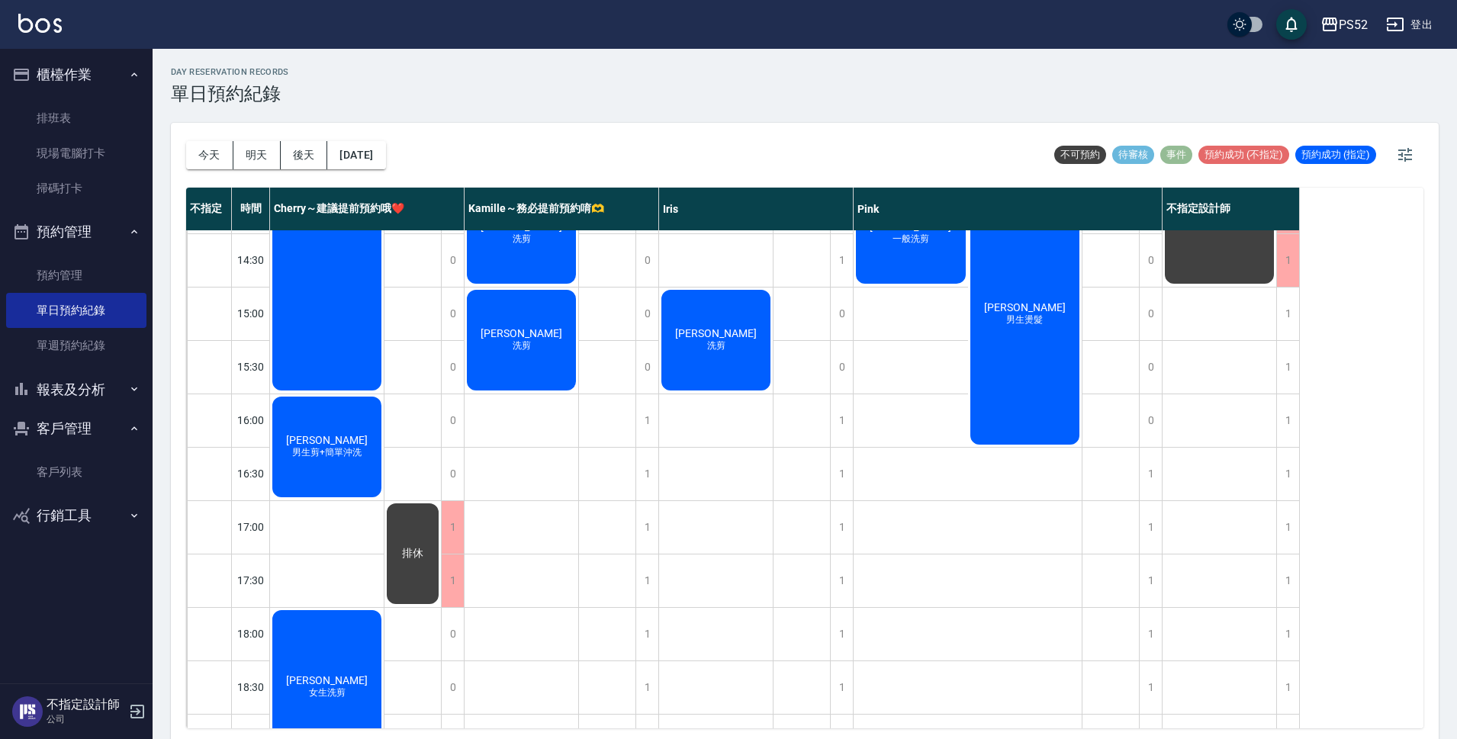
scroll to position [509, 0]
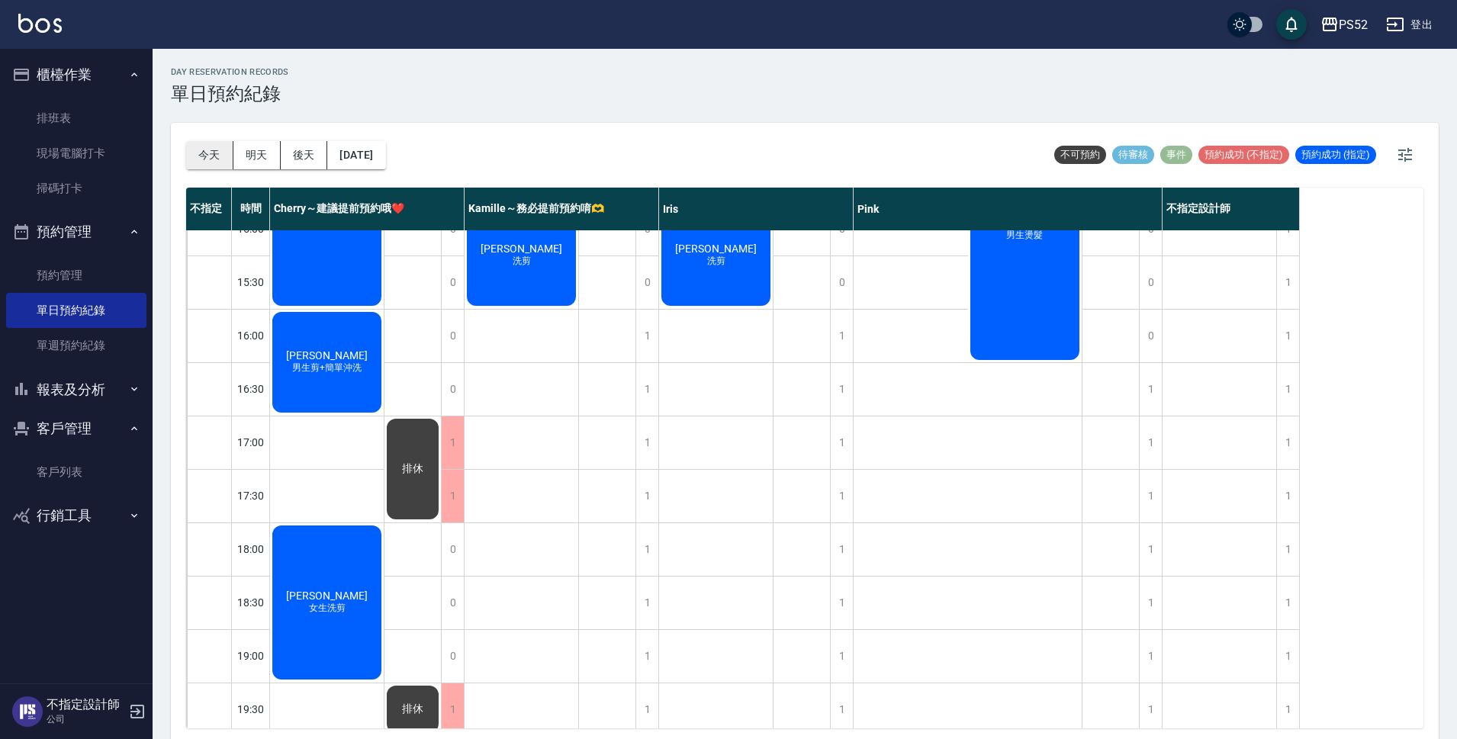
click at [211, 163] on button "今天" at bounding box center [209, 155] width 47 height 28
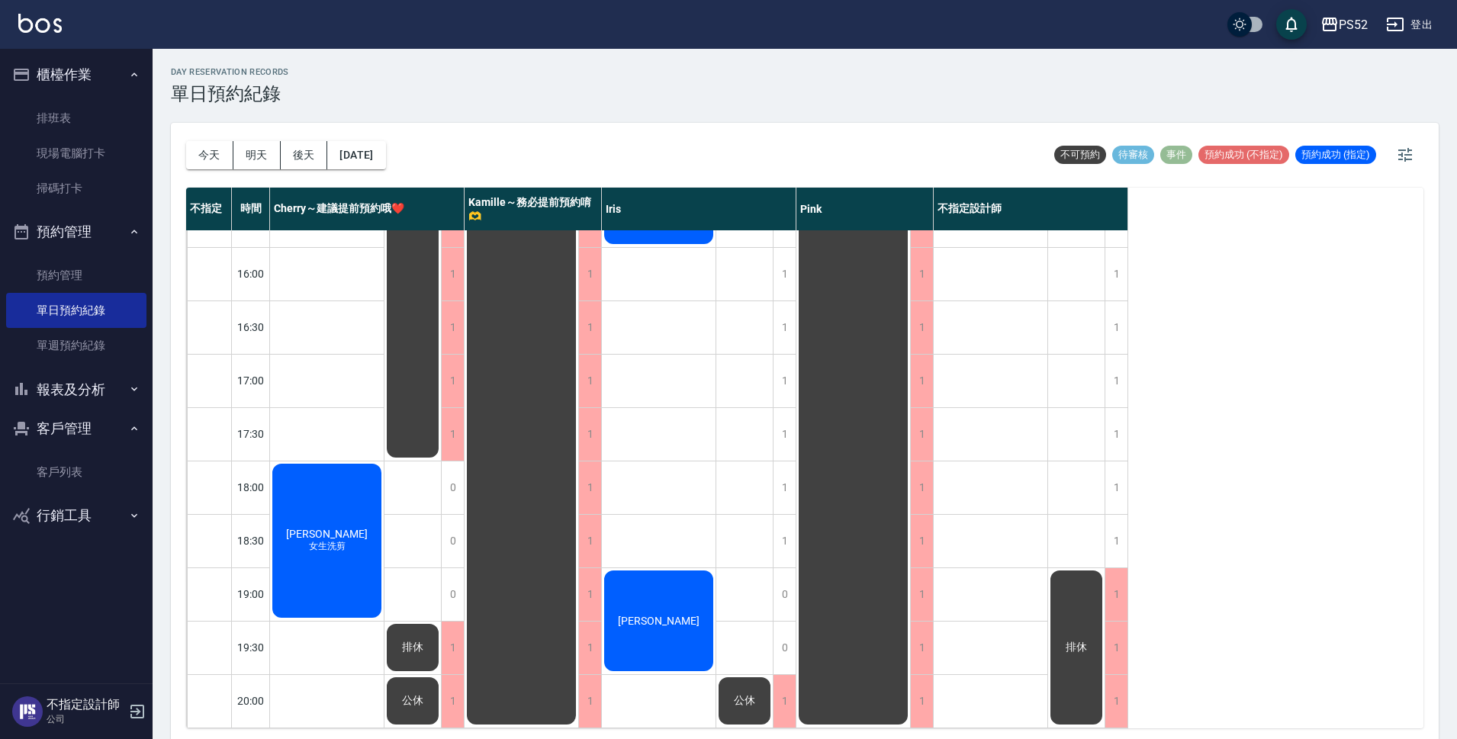
scroll to position [584, 0]
click at [385, 154] on button "[DATE]" at bounding box center [356, 155] width 58 height 28
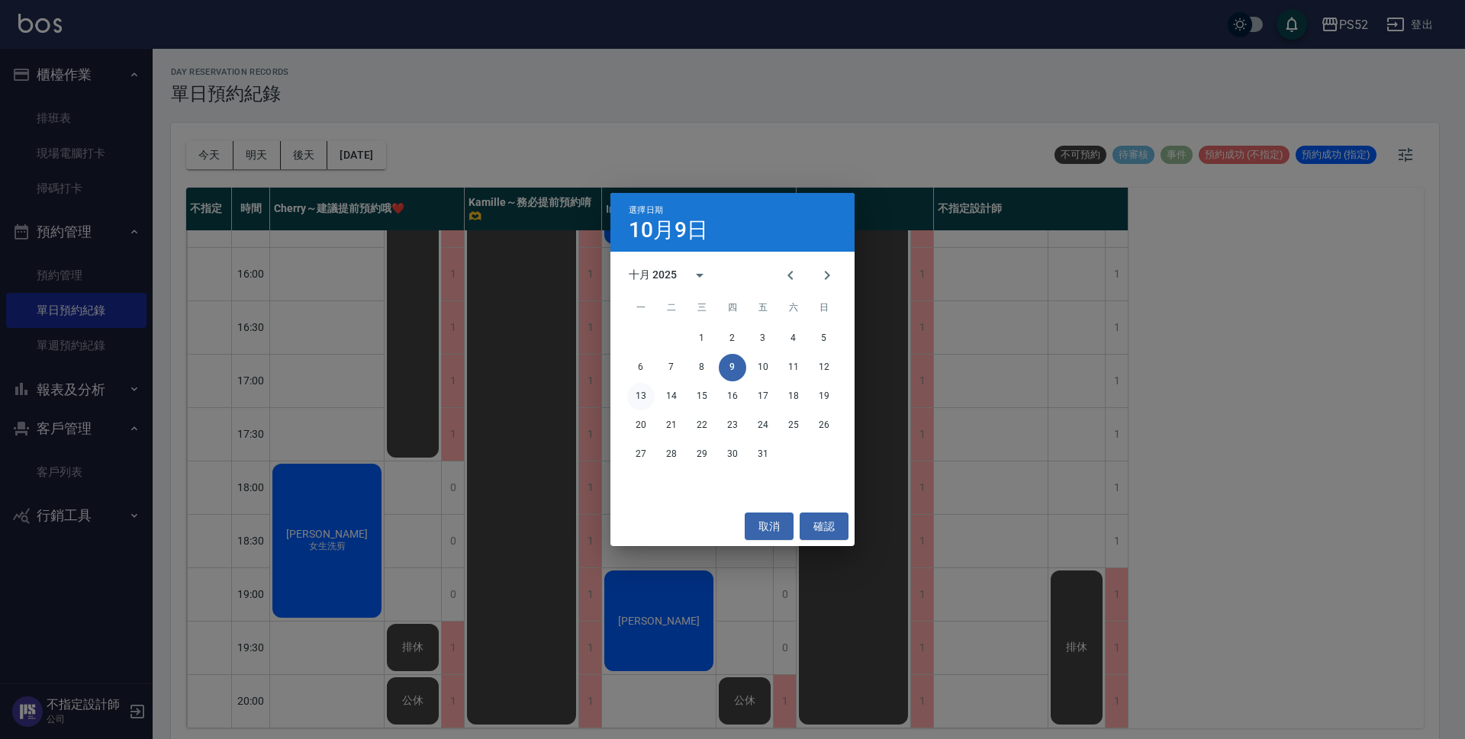
click at [648, 404] on button "13" at bounding box center [640, 396] width 27 height 27
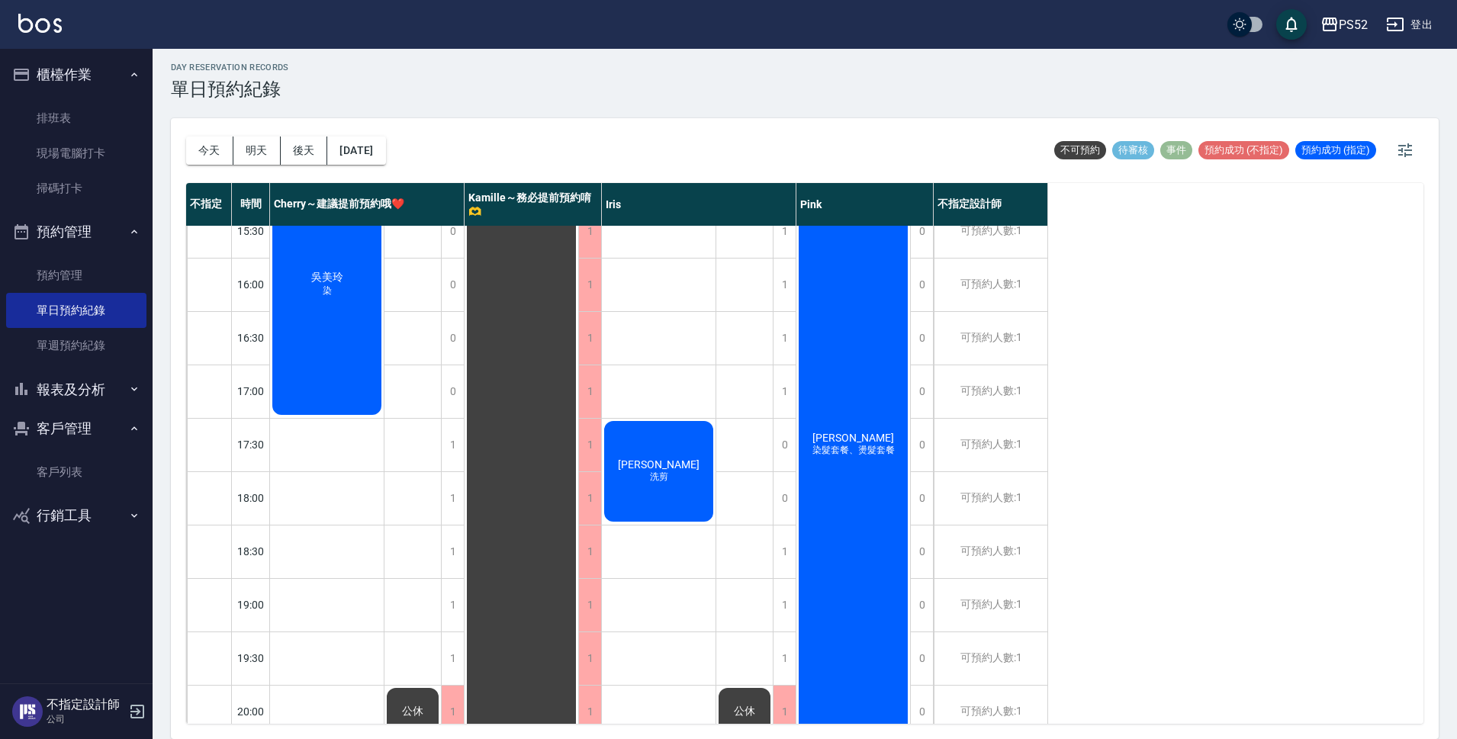
scroll to position [456, 0]
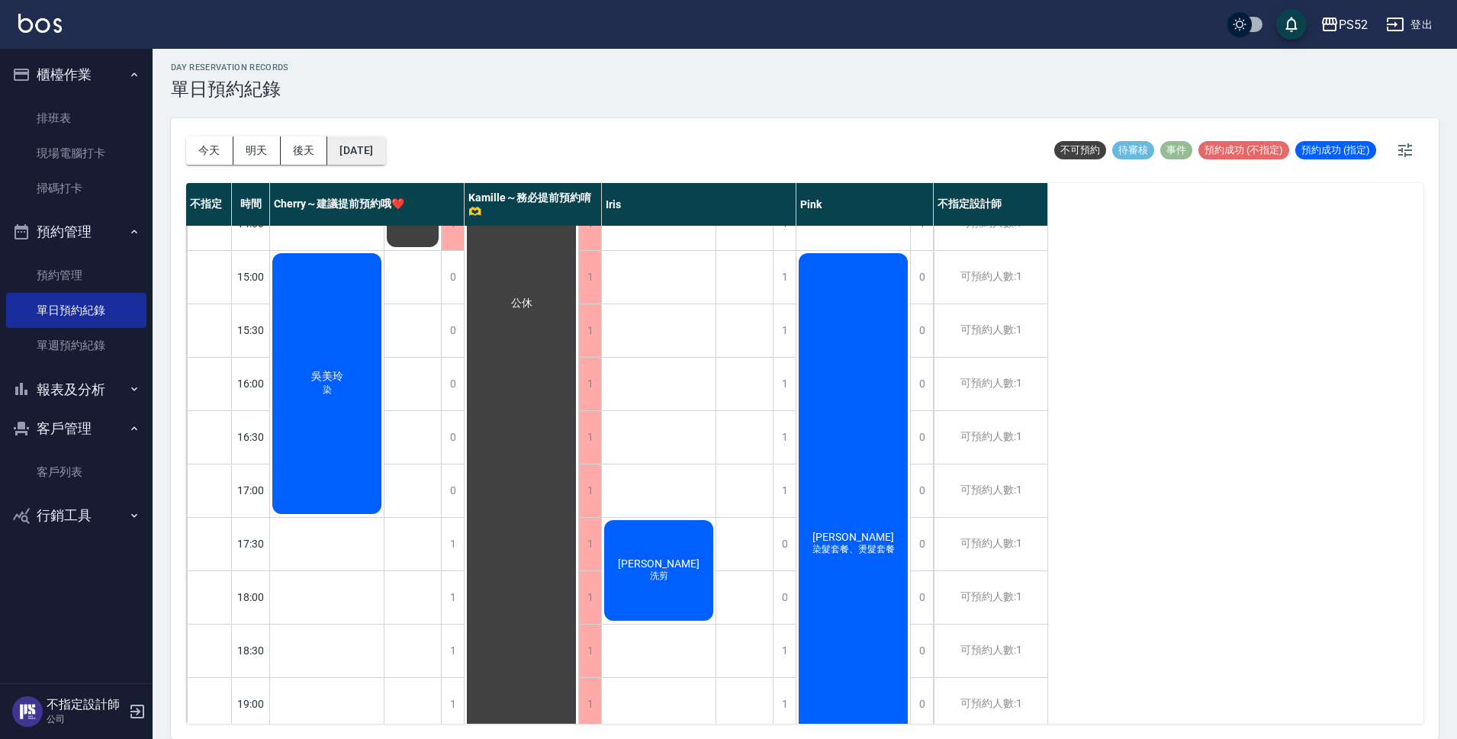
click at [378, 147] on button "[DATE]" at bounding box center [356, 151] width 58 height 28
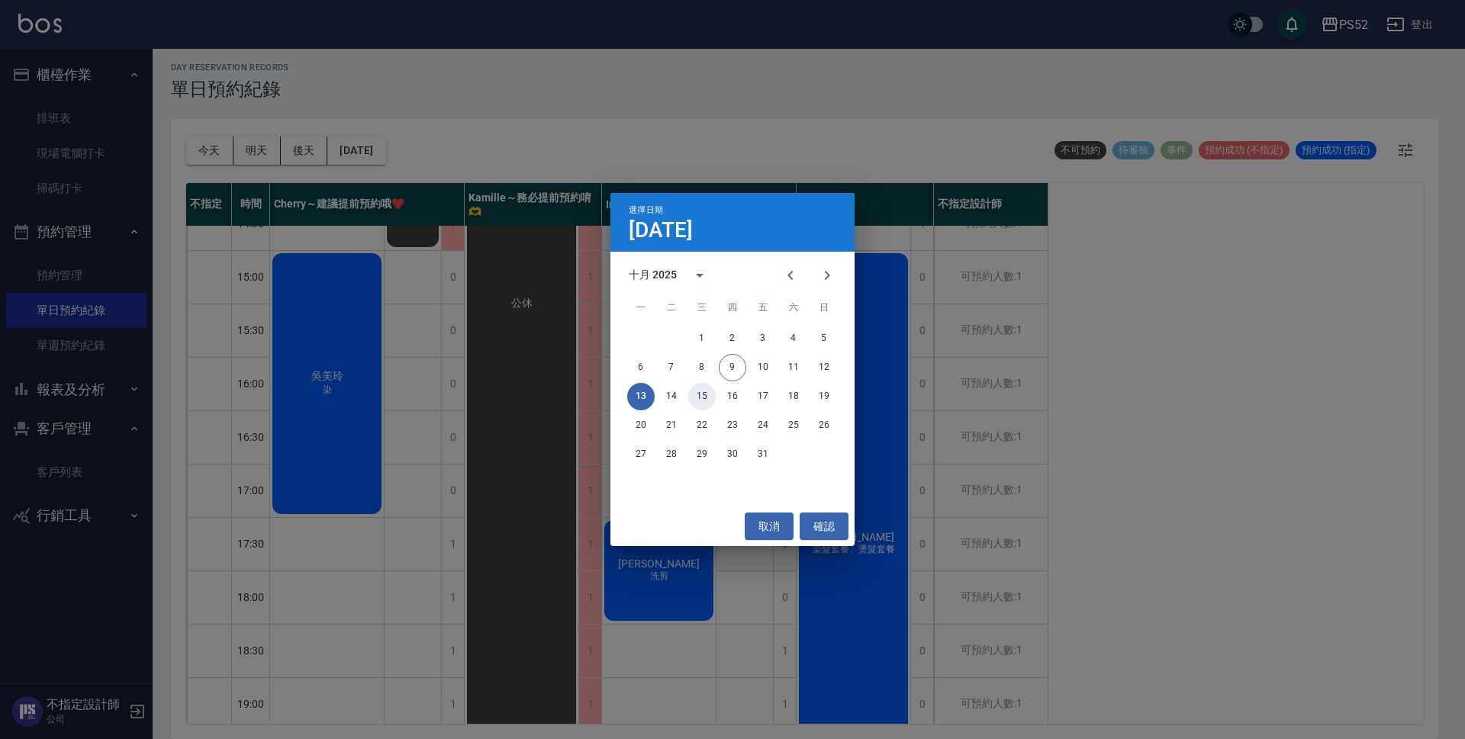
click at [687, 398] on div "13 14 15 16 17 18 19" at bounding box center [732, 396] width 244 height 27
click at [677, 402] on button "14" at bounding box center [671, 396] width 27 height 27
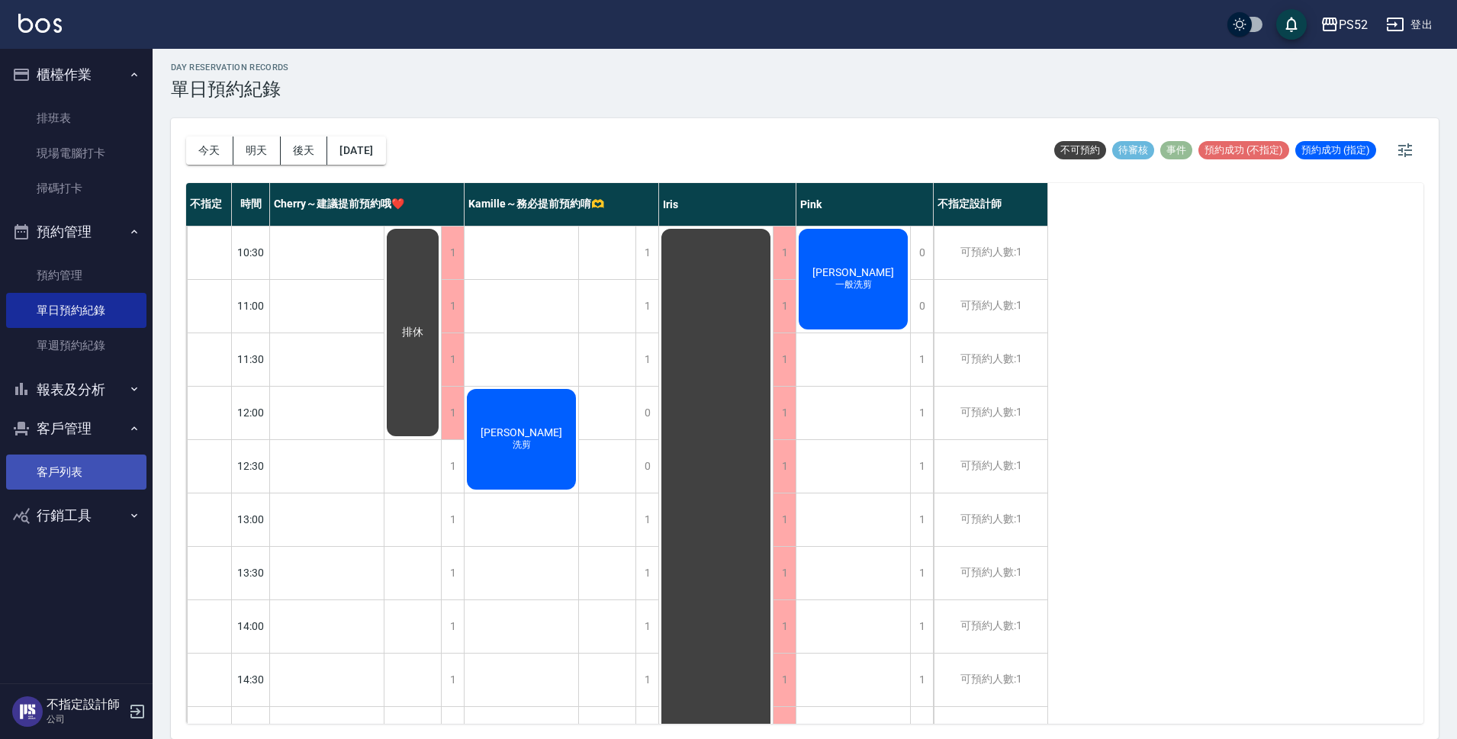
click at [94, 484] on link "客戶列表" at bounding box center [76, 472] width 140 height 35
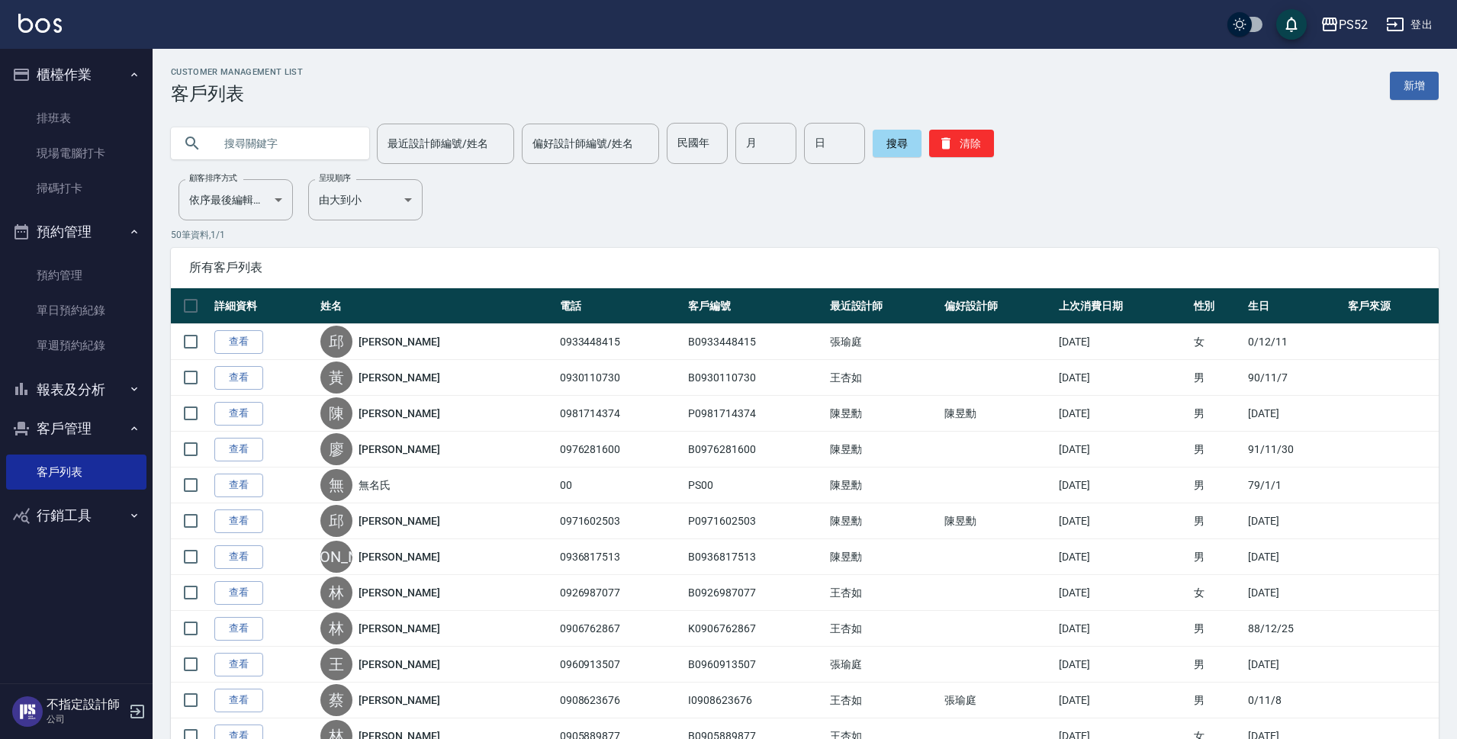
click at [267, 144] on input "text" at bounding box center [285, 143] width 143 height 41
type input "巧"
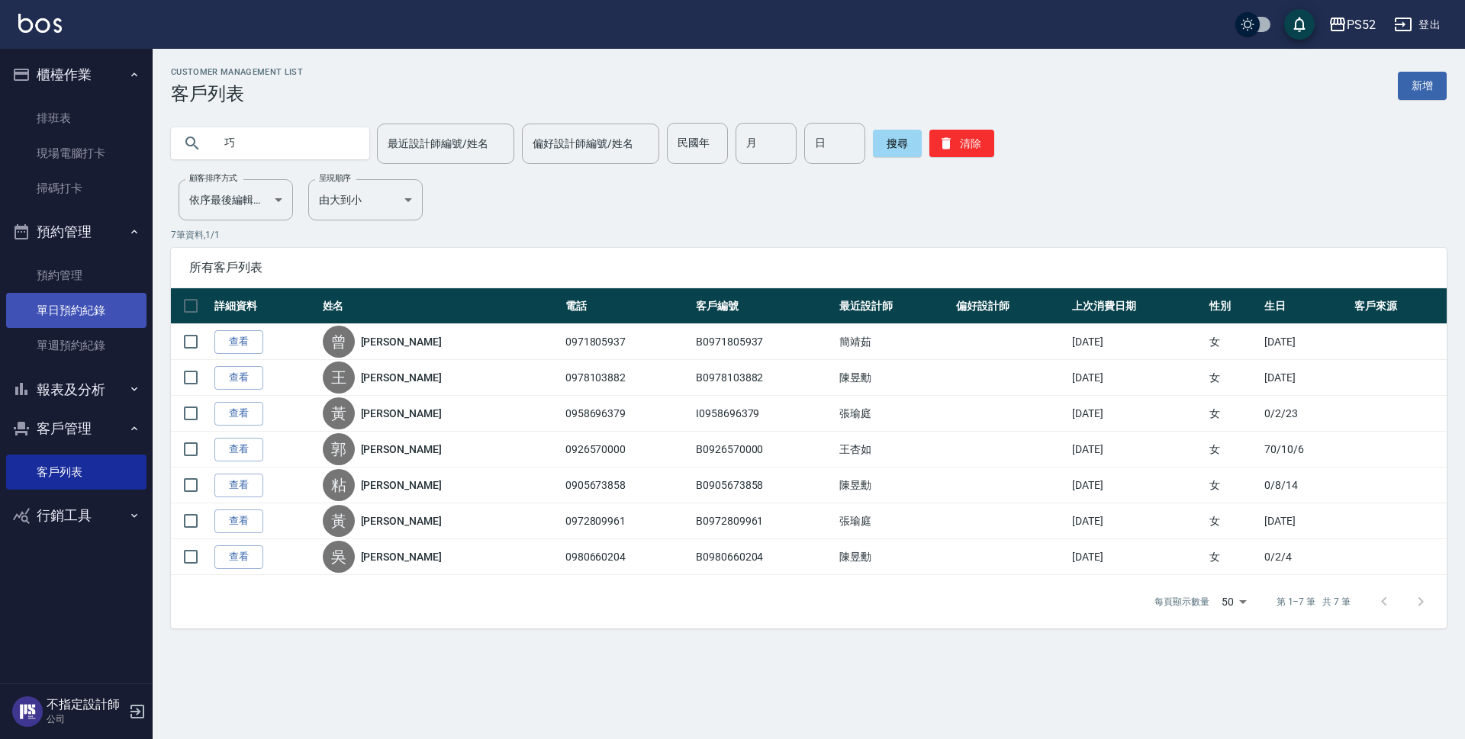
click at [81, 310] on link "單日預約紀錄" at bounding box center [76, 310] width 140 height 35
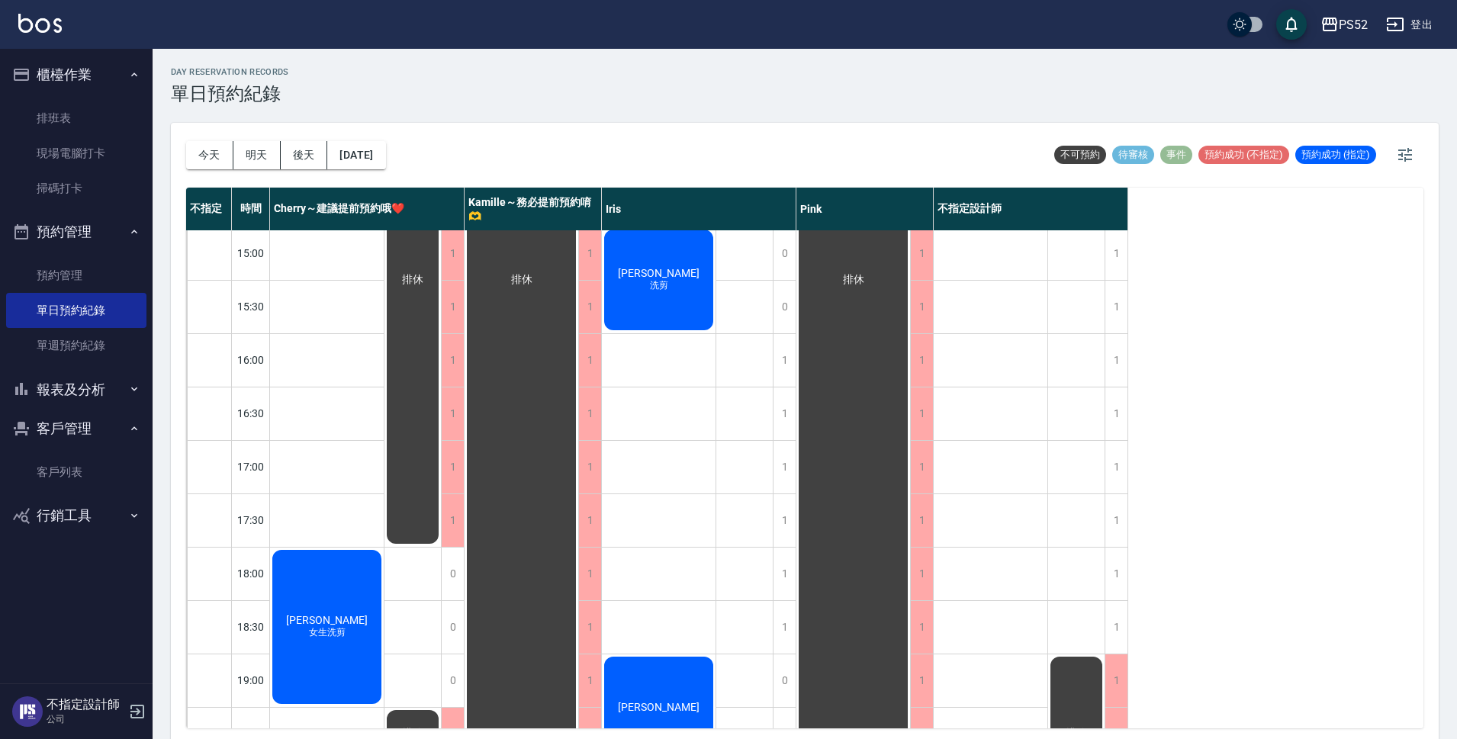
scroll to position [584, 0]
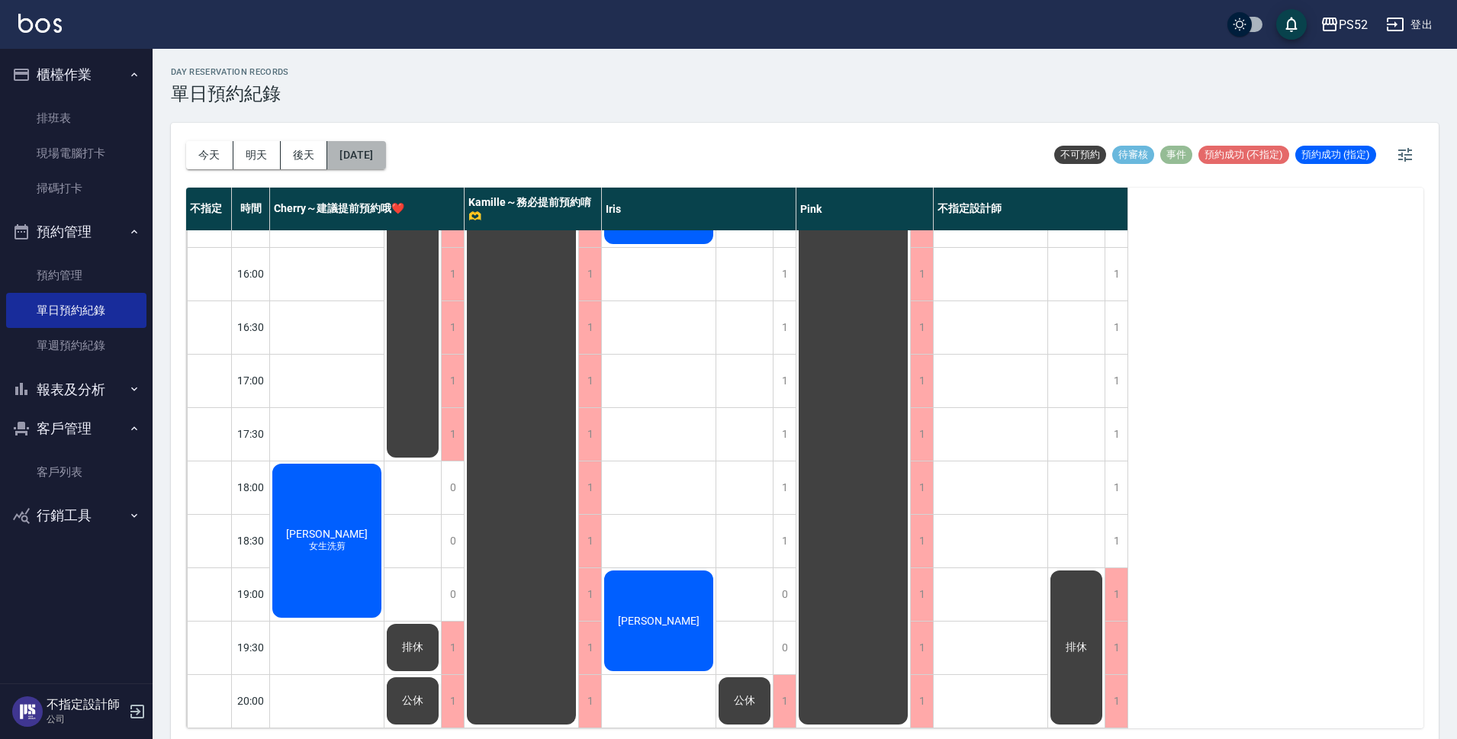
click at [371, 150] on button "[DATE]" at bounding box center [356, 155] width 58 height 28
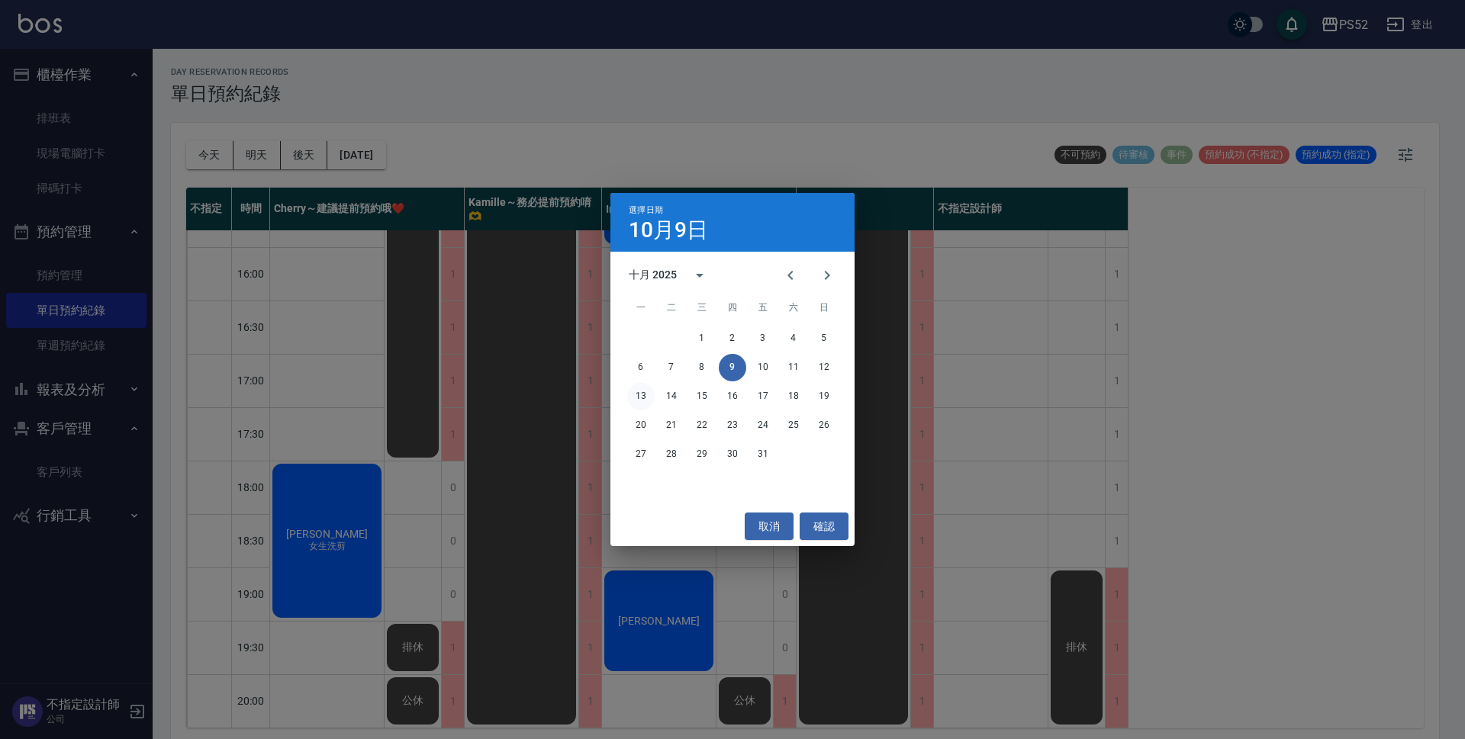
click at [642, 392] on button "13" at bounding box center [640, 396] width 27 height 27
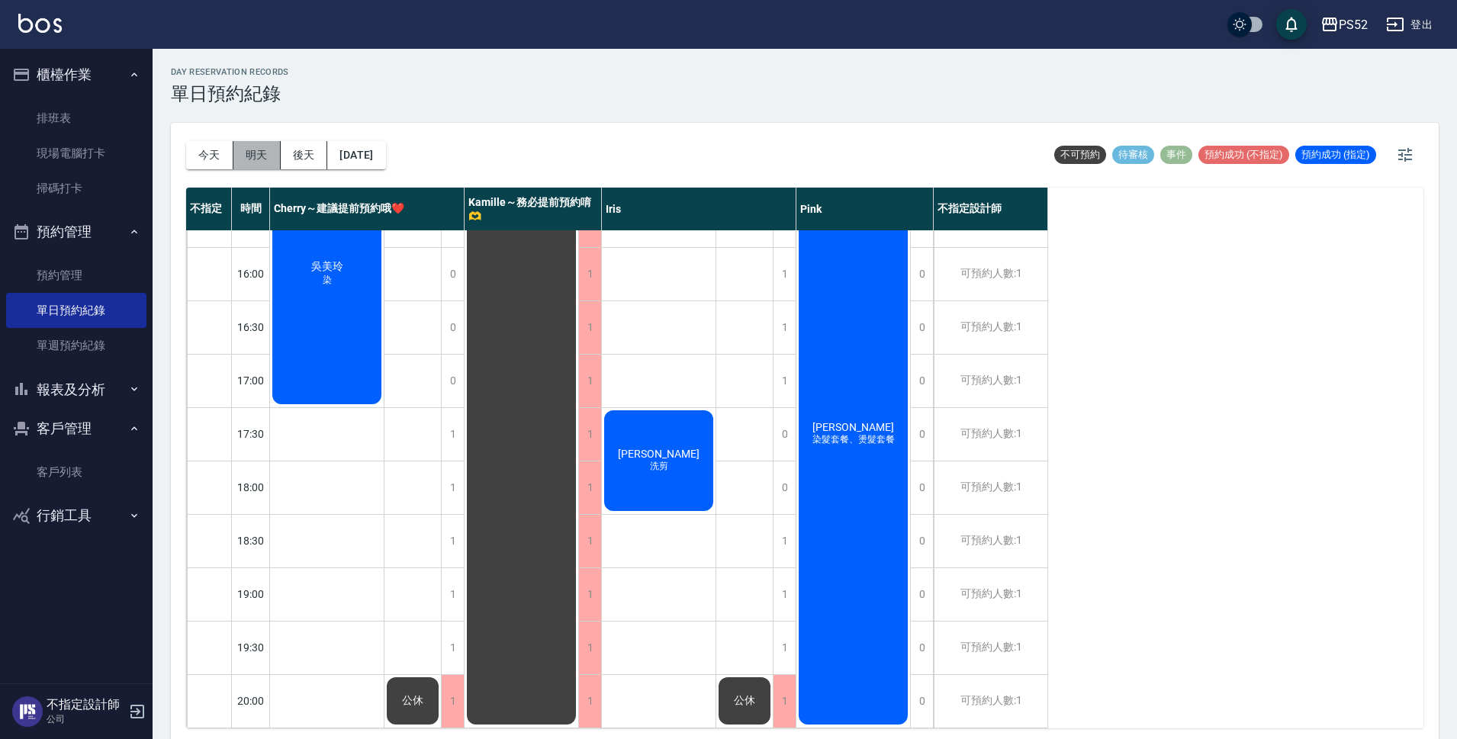
click at [258, 148] on button "明天" at bounding box center [256, 155] width 47 height 28
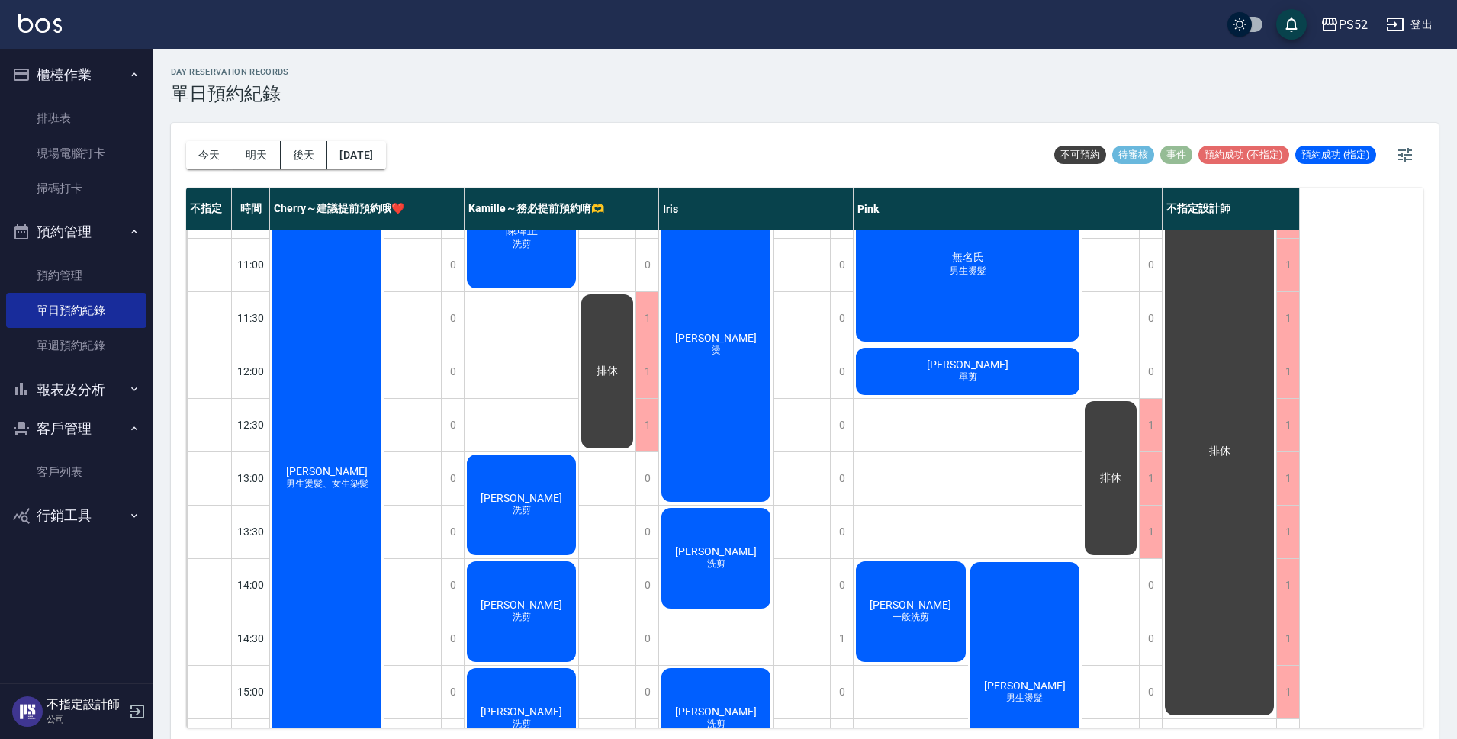
scroll to position [24, 0]
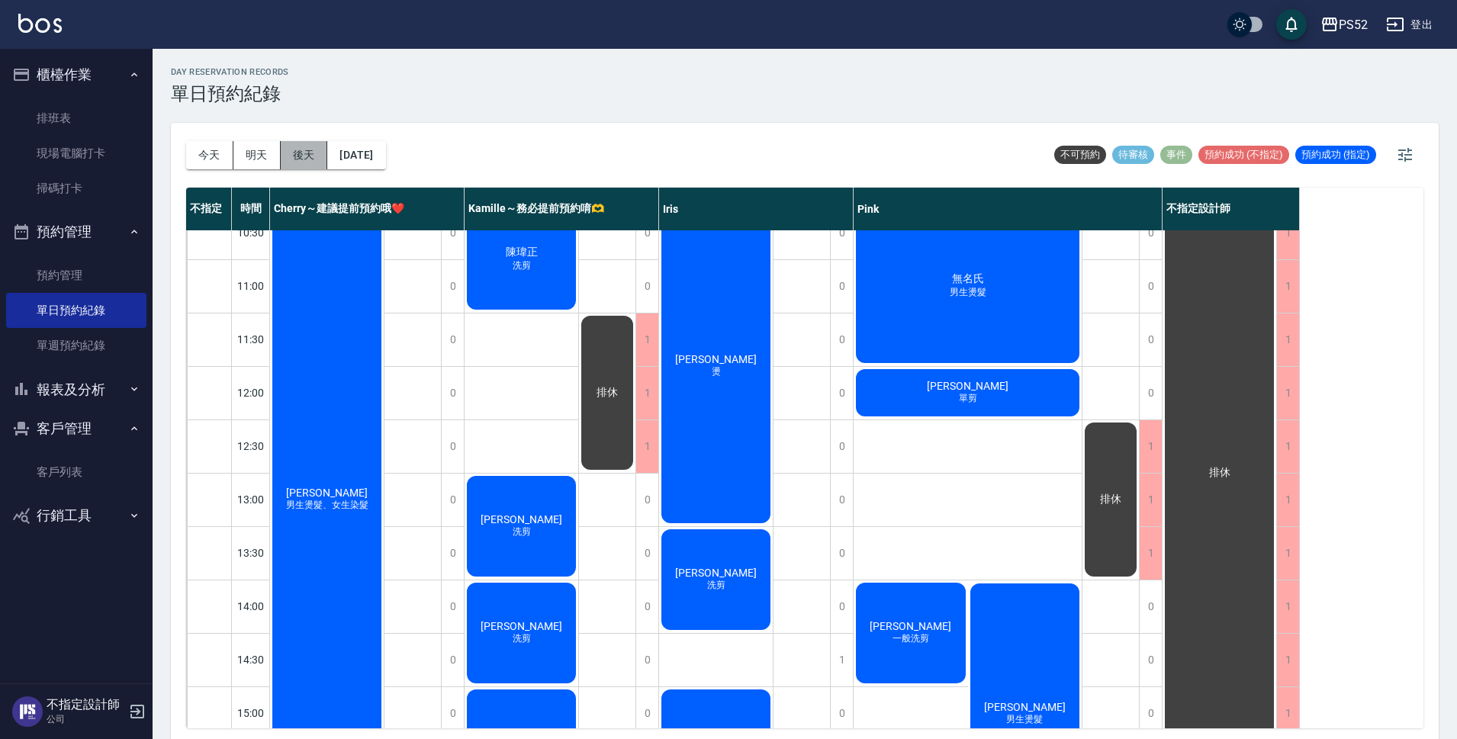
click at [309, 161] on button "後天" at bounding box center [304, 155] width 47 height 28
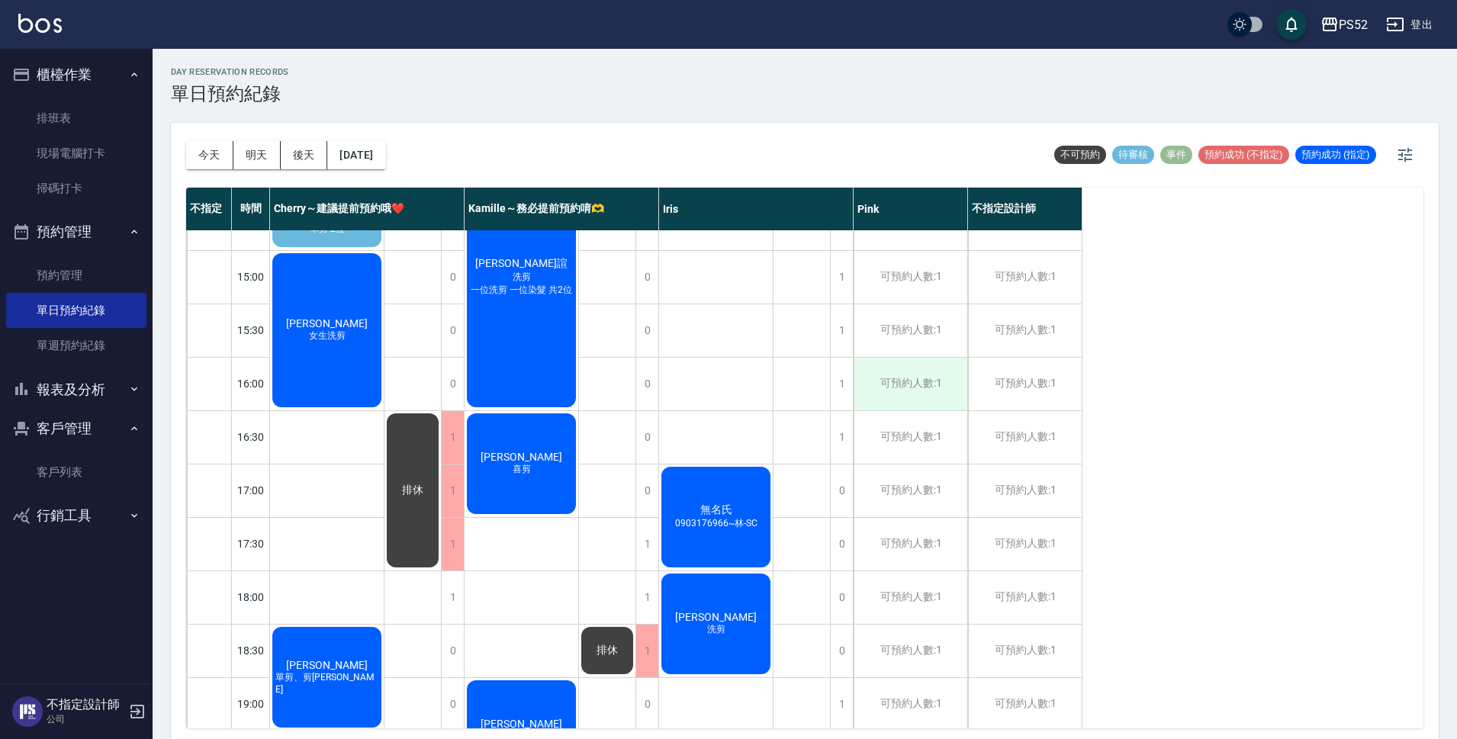
scroll to position [584, 0]
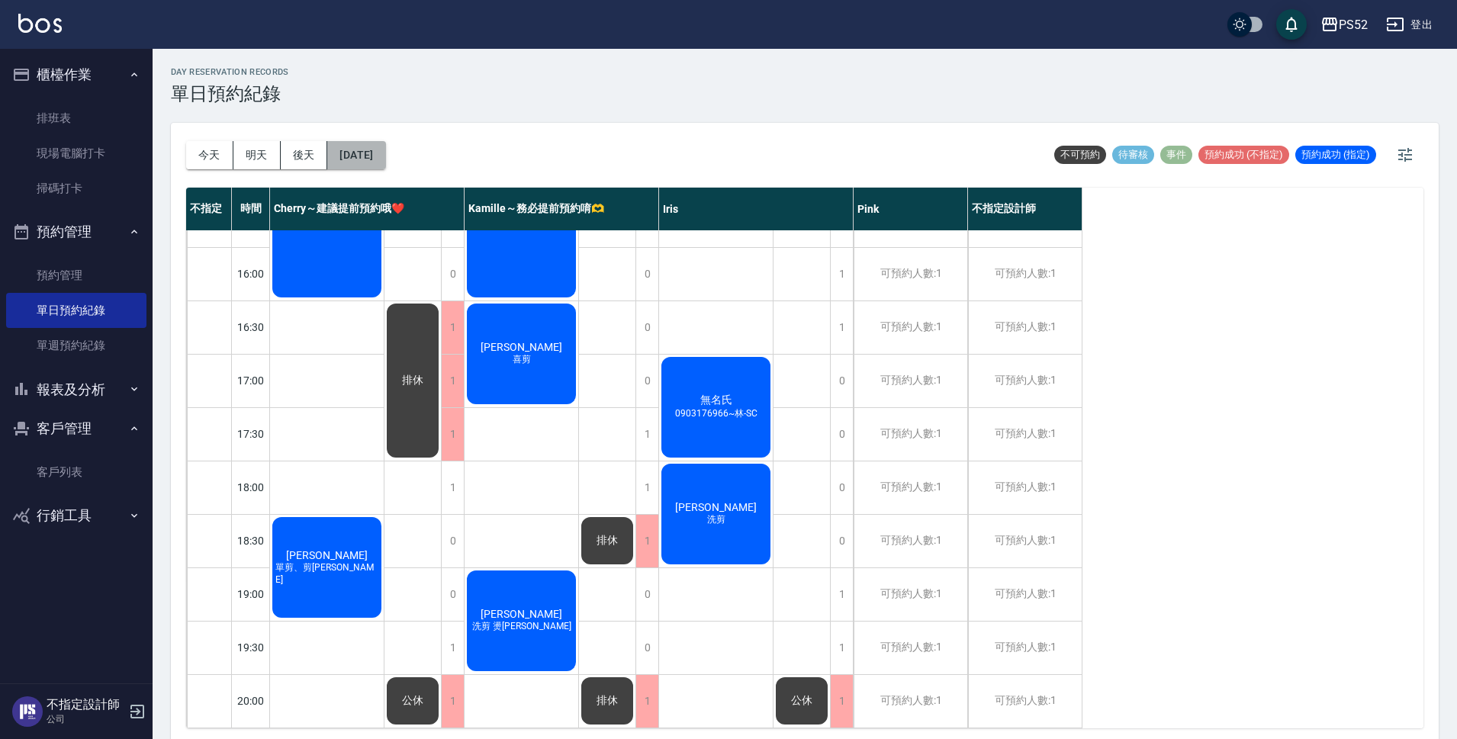
click at [385, 152] on button "[DATE]" at bounding box center [356, 155] width 58 height 28
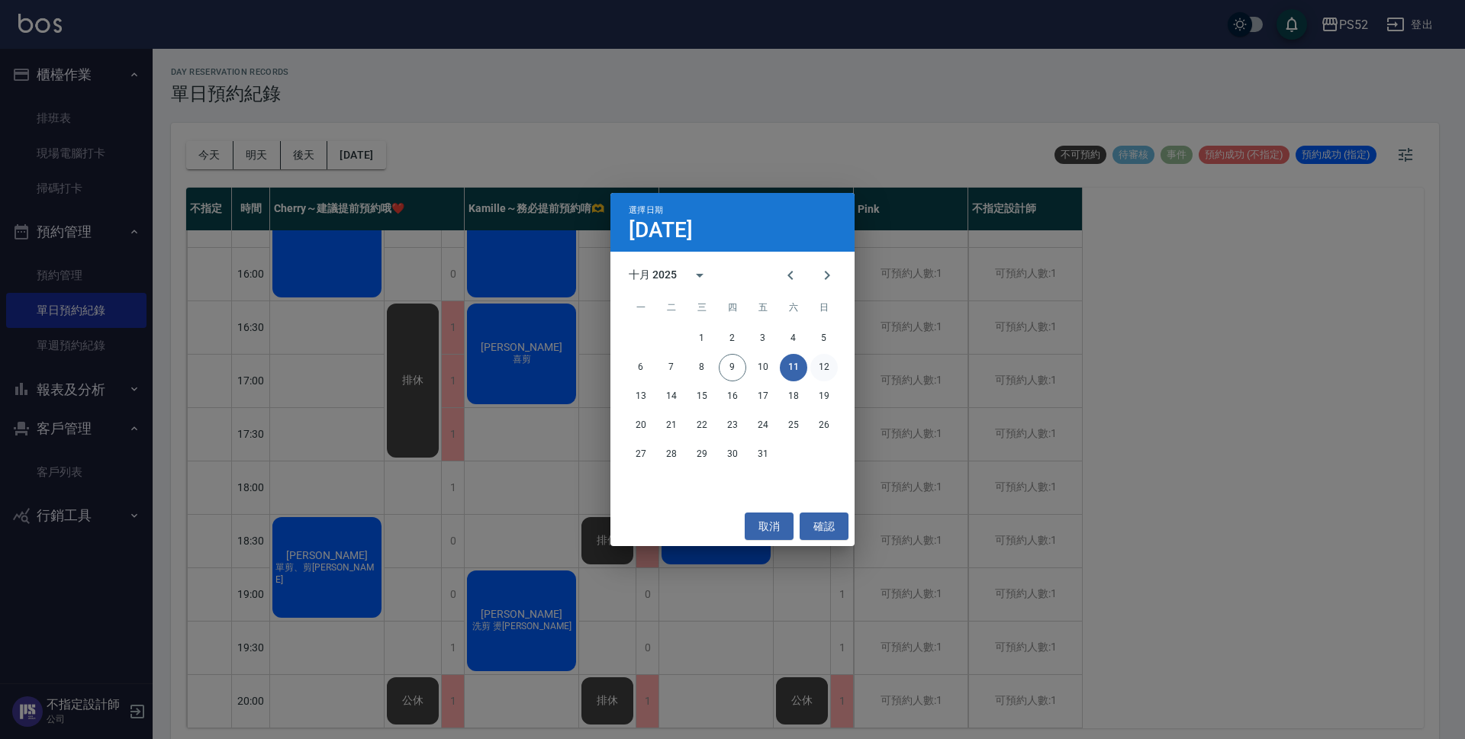
click at [825, 365] on button "12" at bounding box center [823, 367] width 27 height 27
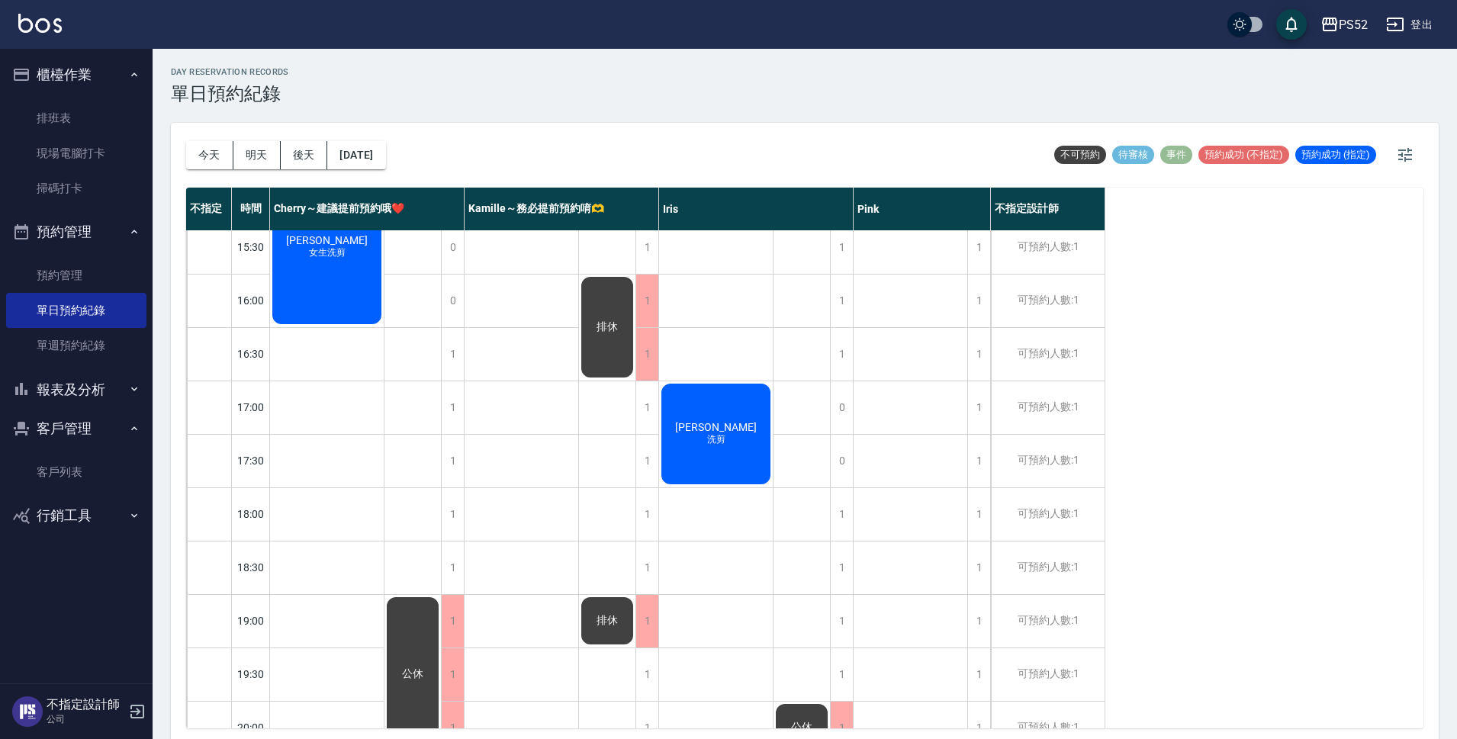
scroll to position [558, 0]
